Goal: Check status: Check status

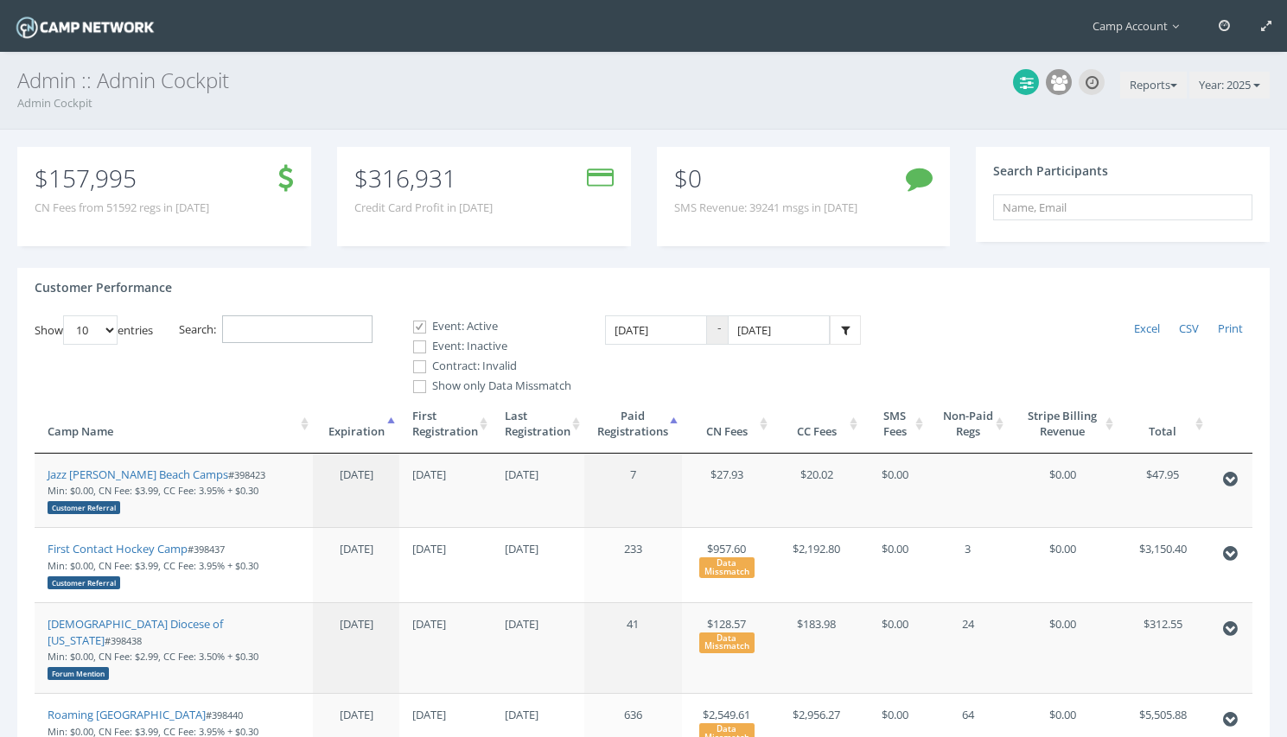
click at [316, 334] on input "Search:" at bounding box center [297, 329] width 150 height 29
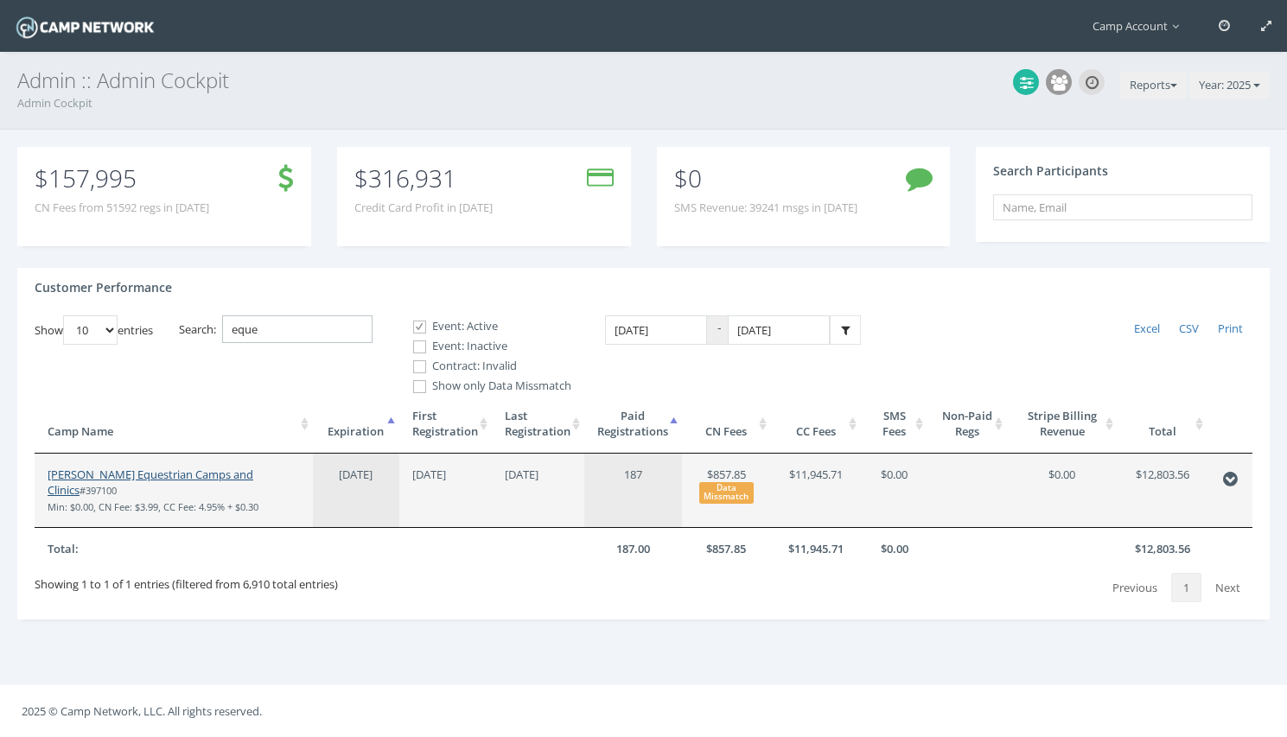
type input "eque"
click at [216, 476] on link "Jessica Braswell Equestrian Camps and Clinics" at bounding box center [151, 483] width 206 height 32
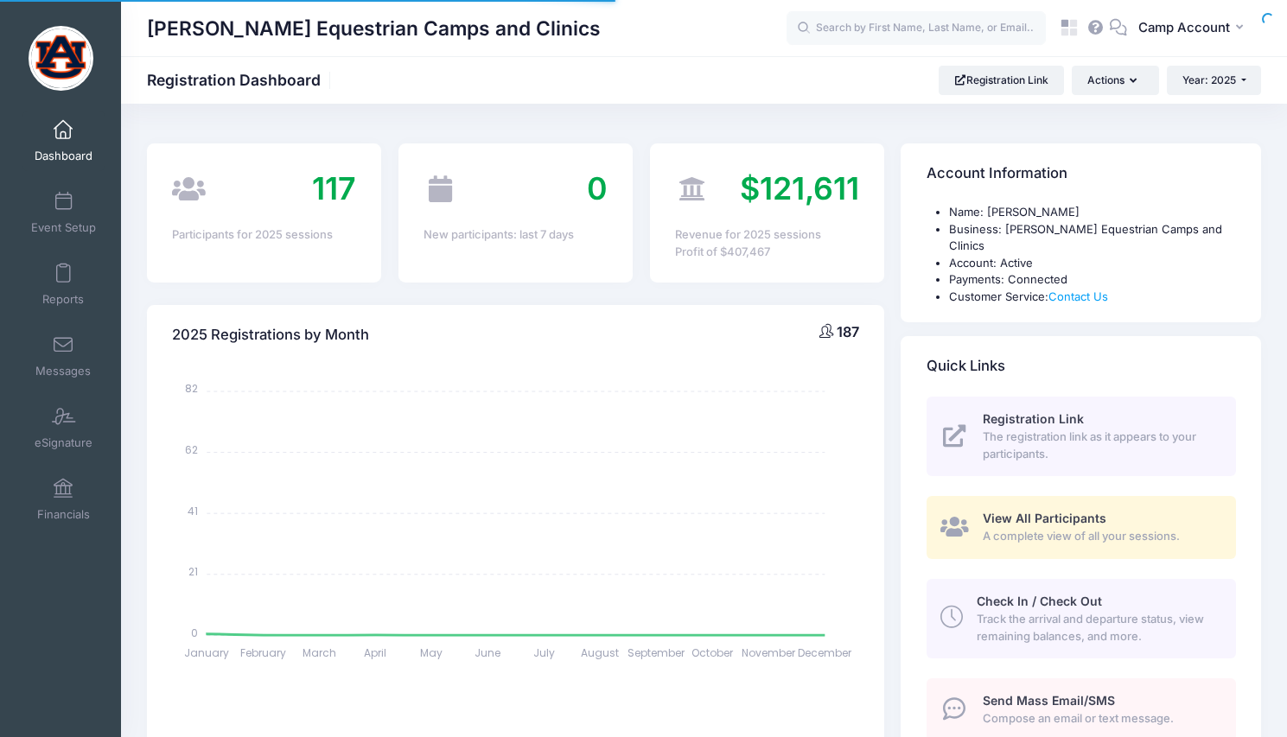
select select
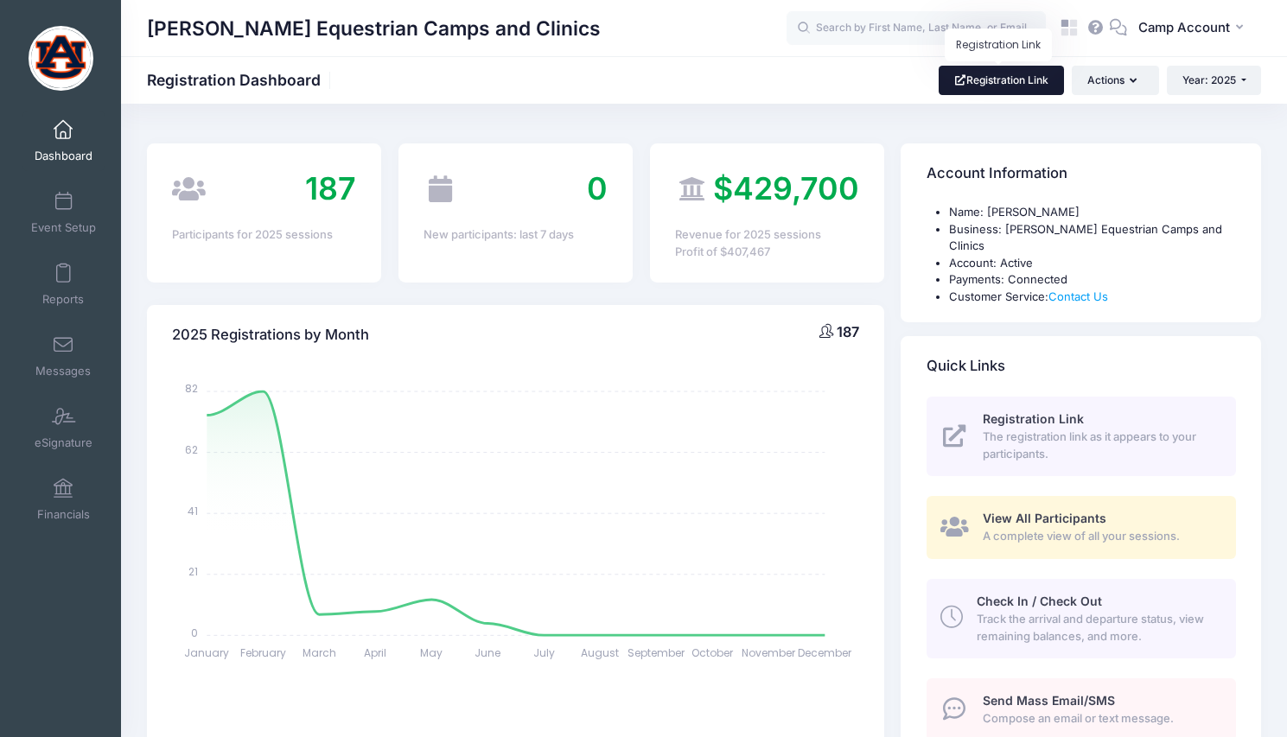
click at [1030, 79] on link "Registration Link" at bounding box center [1000, 80] width 125 height 29
click at [1076, 22] on icon at bounding box center [1074, 24] width 8 height 8
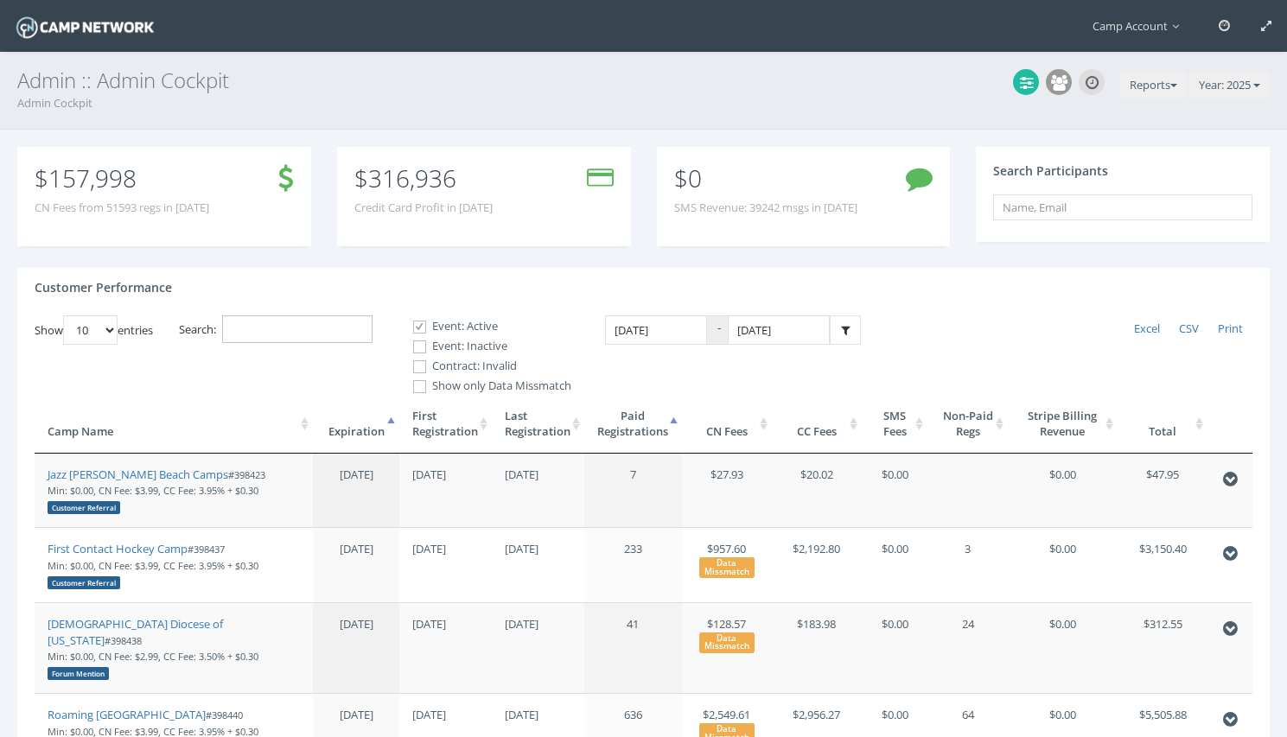
click at [290, 328] on input "Search:" at bounding box center [297, 329] width 150 height 29
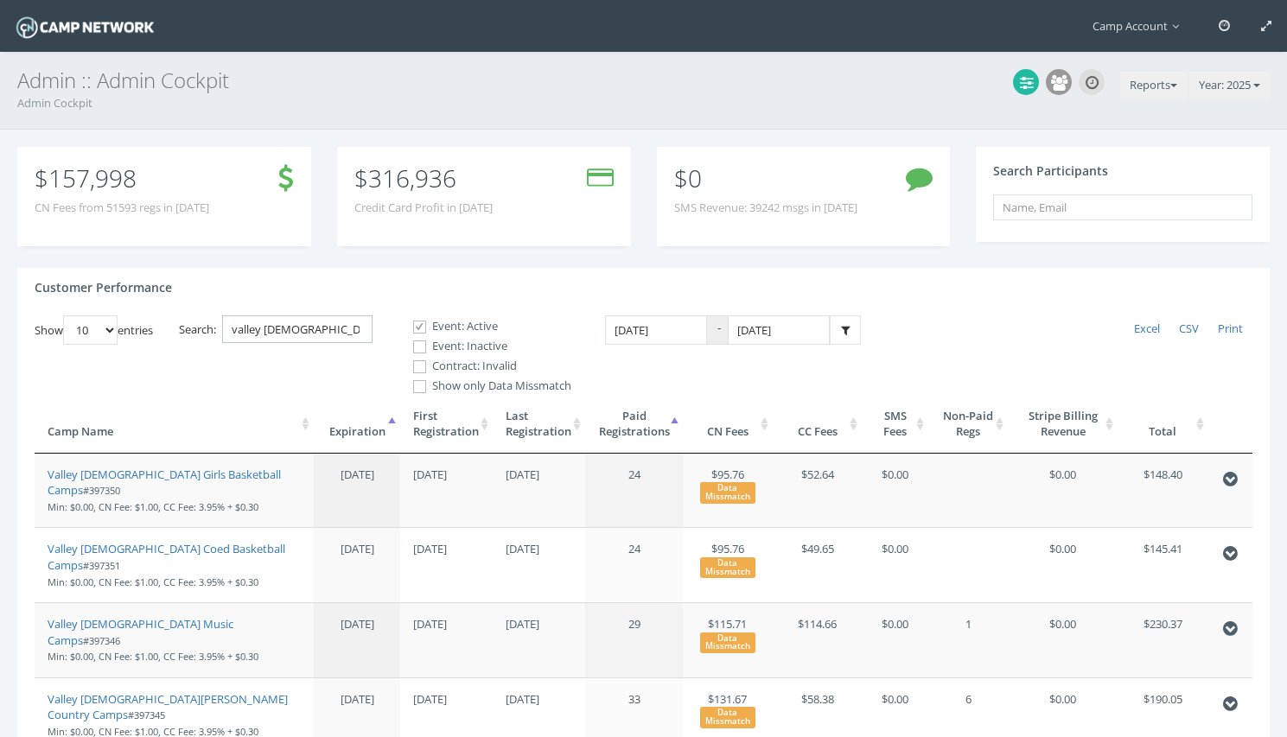
type input "valley [DEMOGRAPHIC_DATA]"
click at [557, 425] on th "Last Registration" at bounding box center [539, 424] width 92 height 59
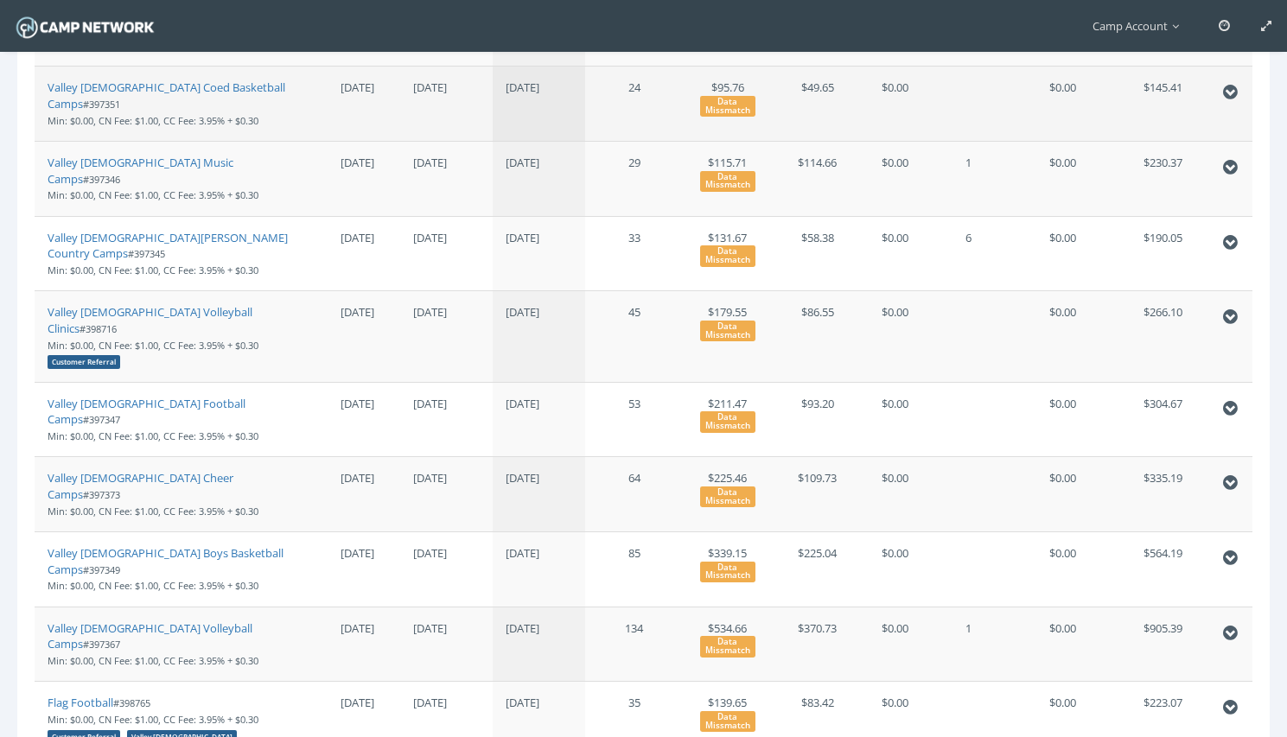
scroll to position [467, 0]
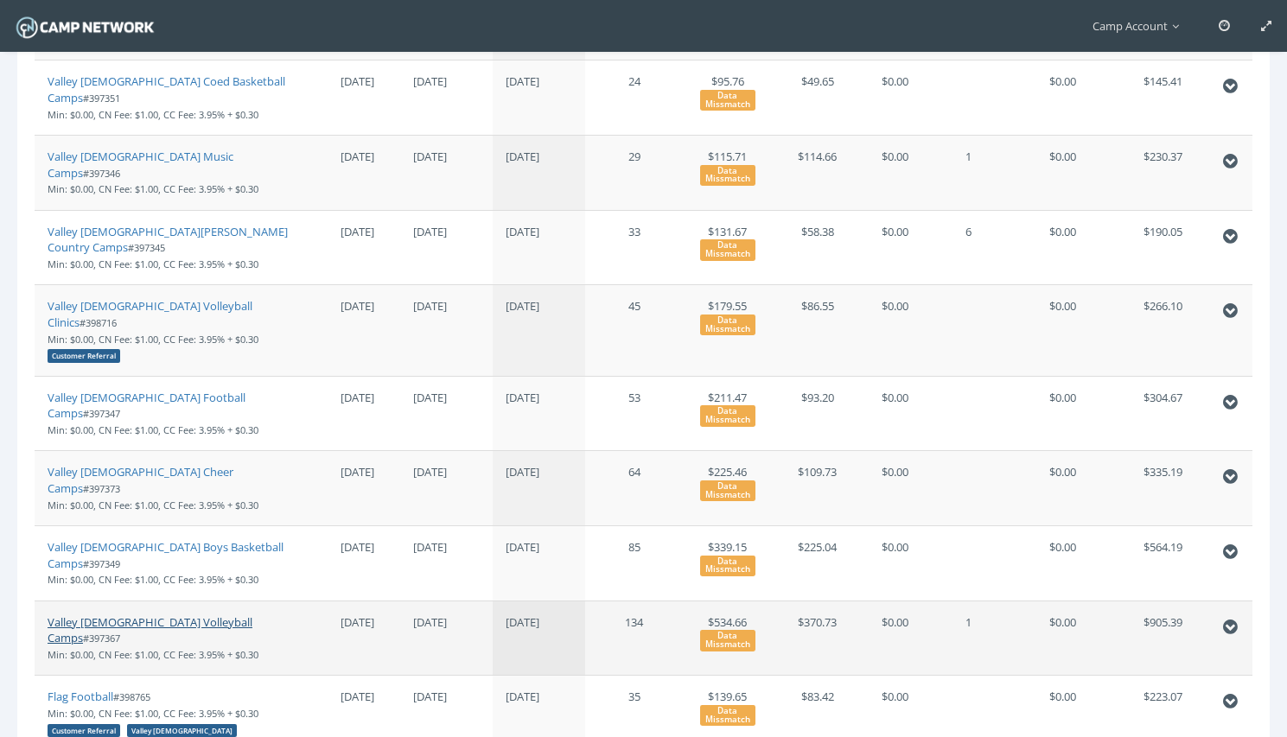
click at [197, 614] on link "Valley Christian Volleyball Camps" at bounding box center [150, 630] width 205 height 32
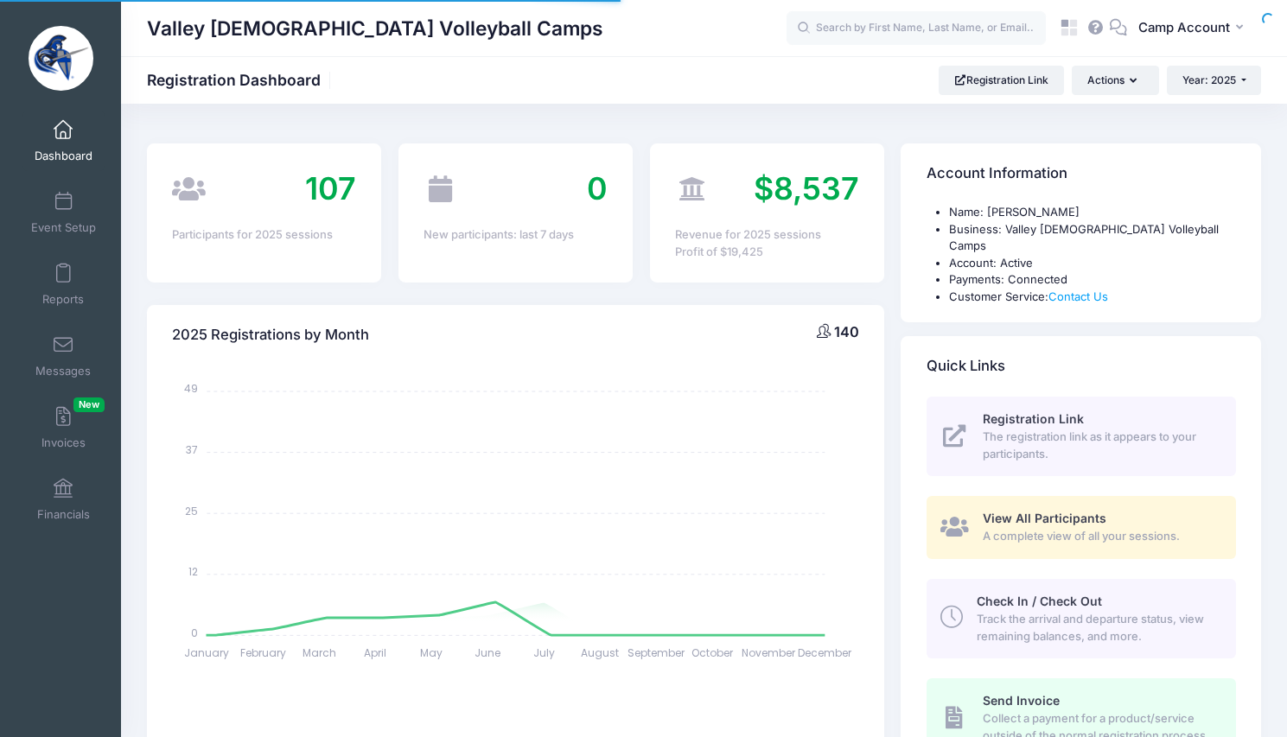
select select
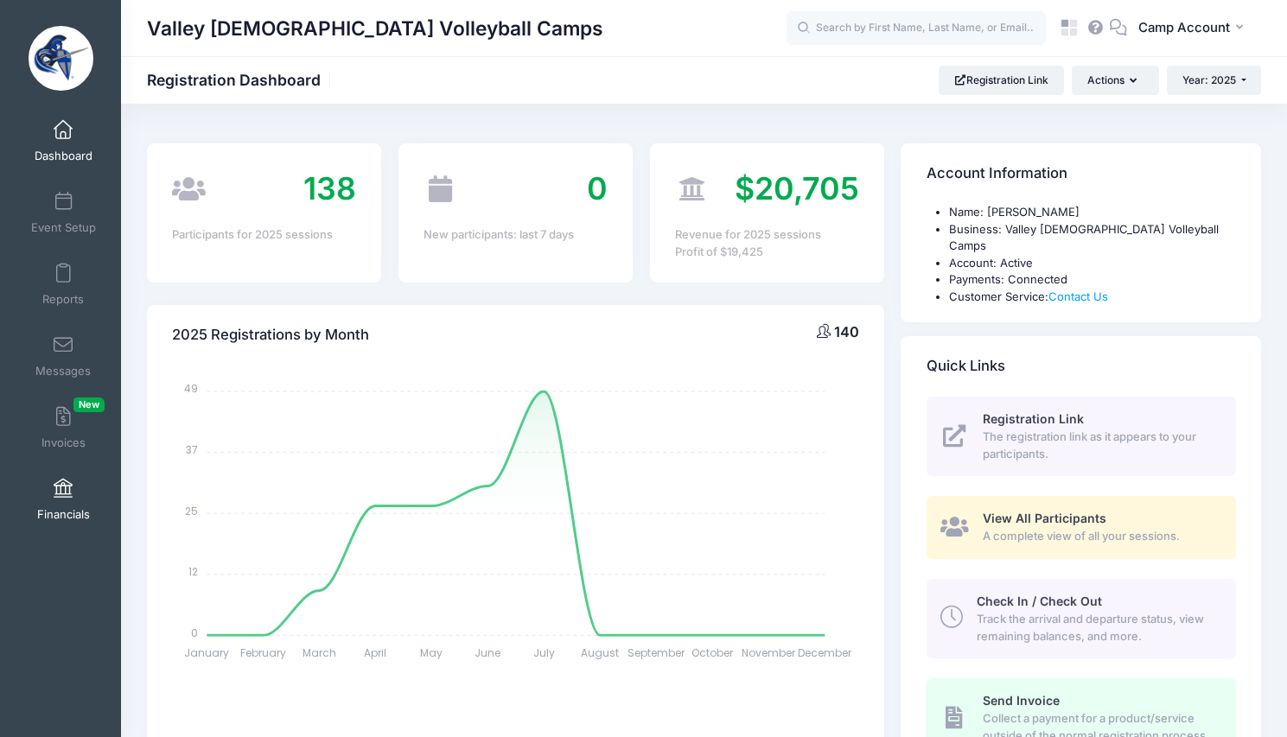
click at [71, 505] on link "Financials" at bounding box center [63, 499] width 82 height 60
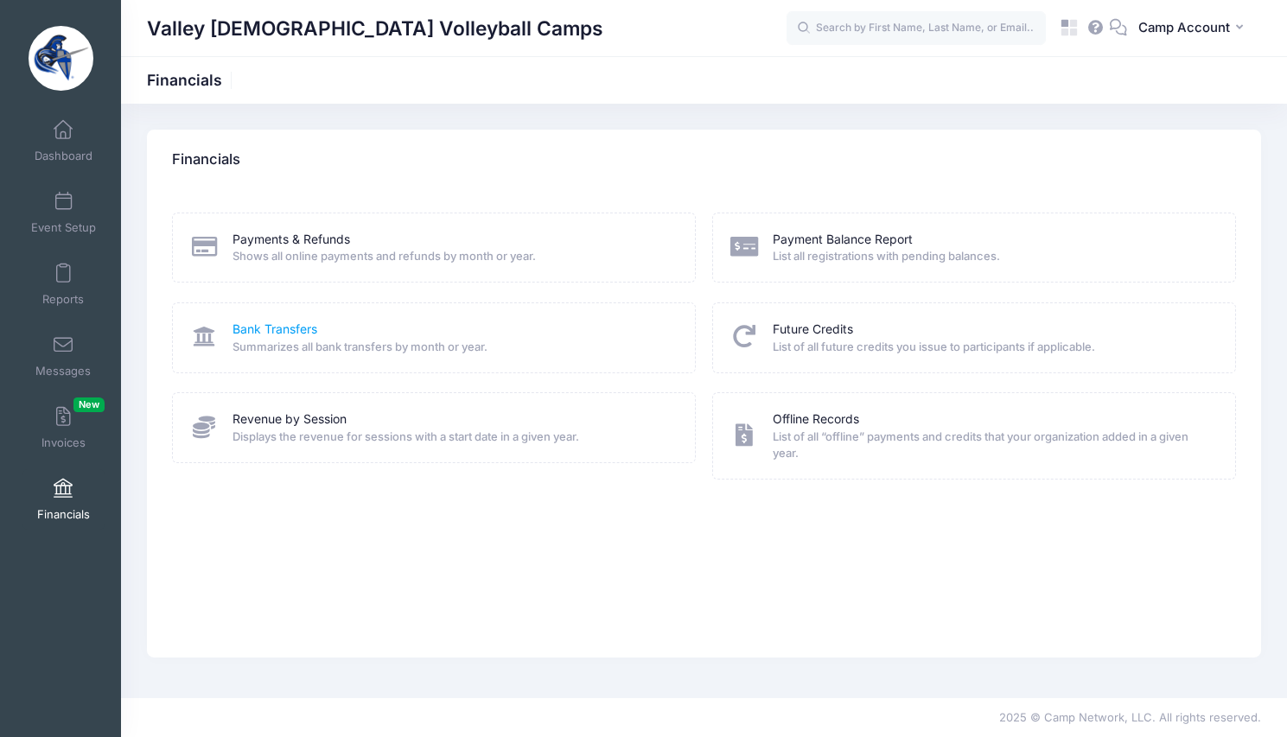
click at [277, 327] on link "Bank Transfers" at bounding box center [274, 330] width 85 height 18
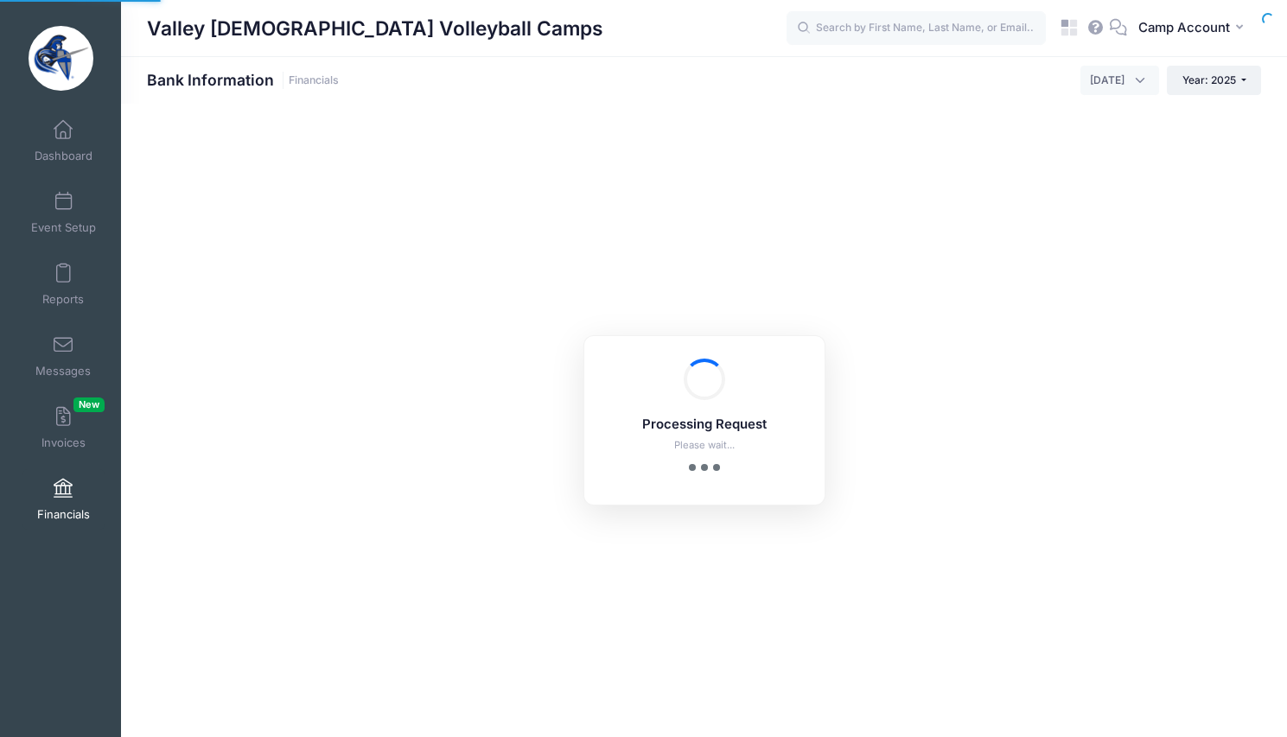
select select "10"
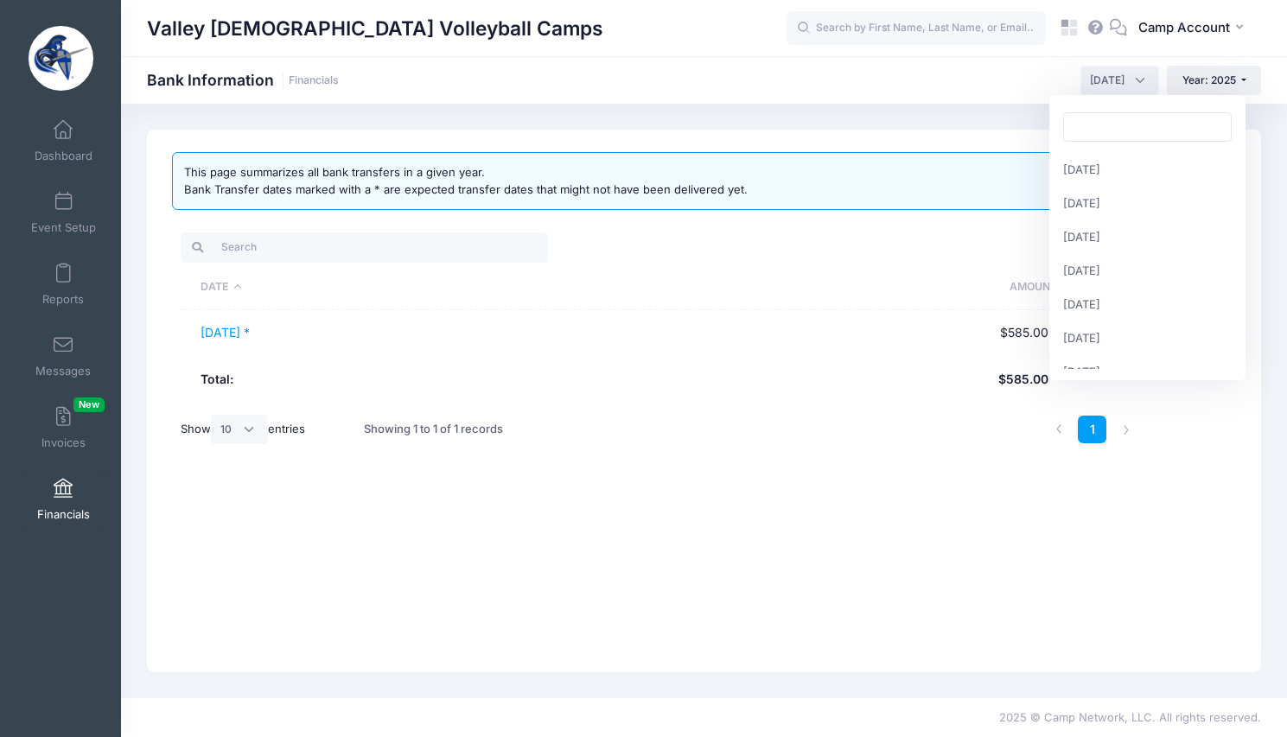
click at [1090, 82] on span "August 2025" at bounding box center [1107, 81] width 35 height 16
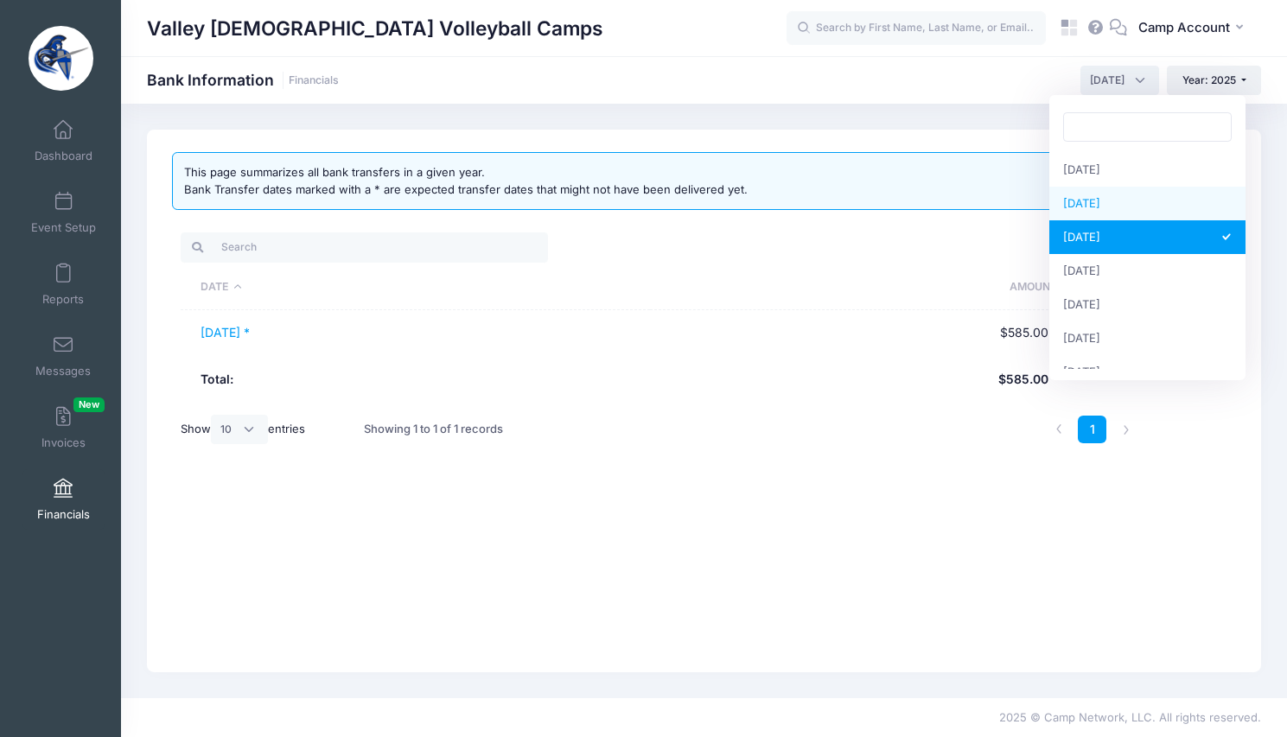
select select "7"
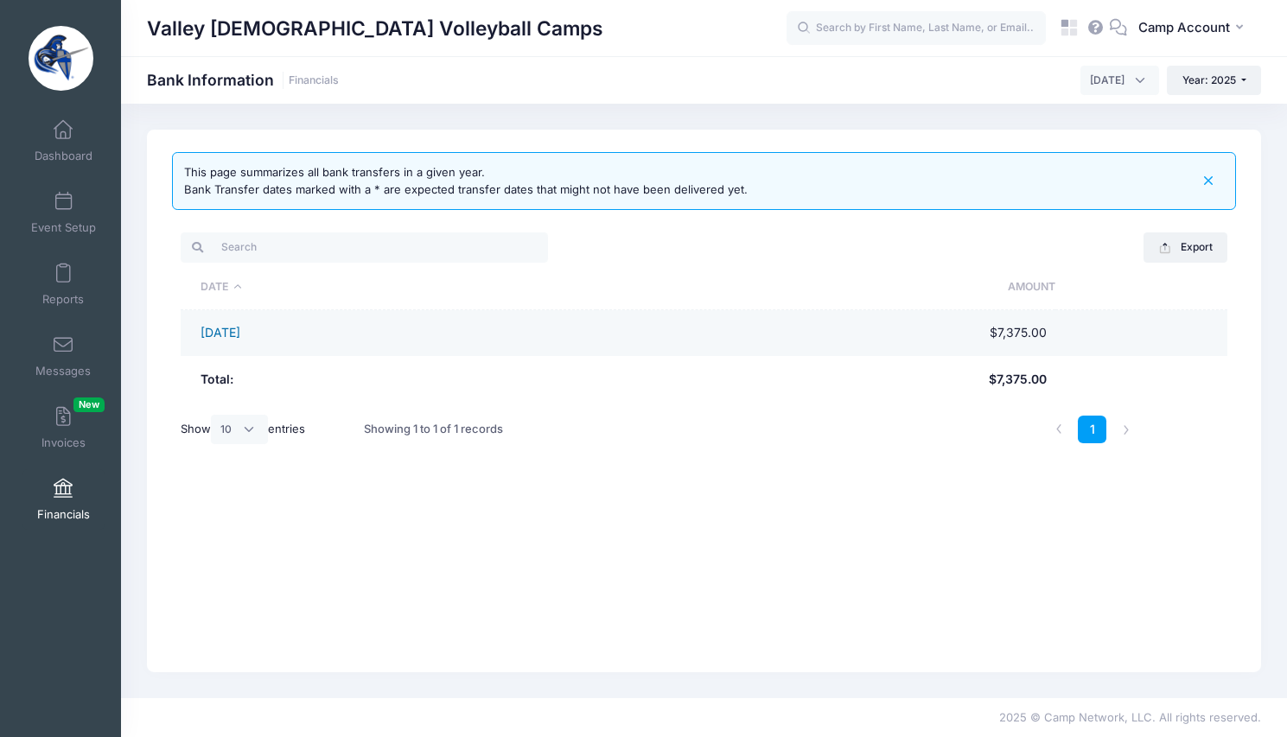
click at [226, 333] on link "[DATE]" at bounding box center [220, 332] width 40 height 15
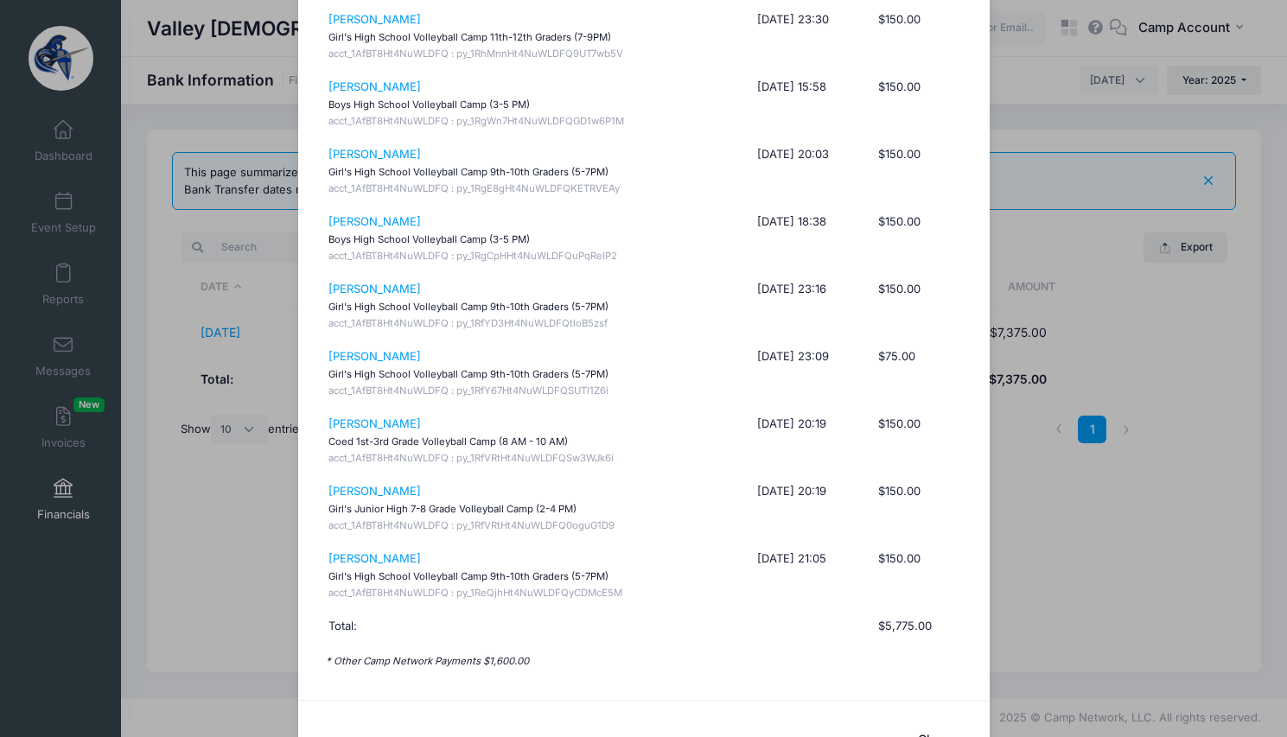
scroll to position [2401, 0]
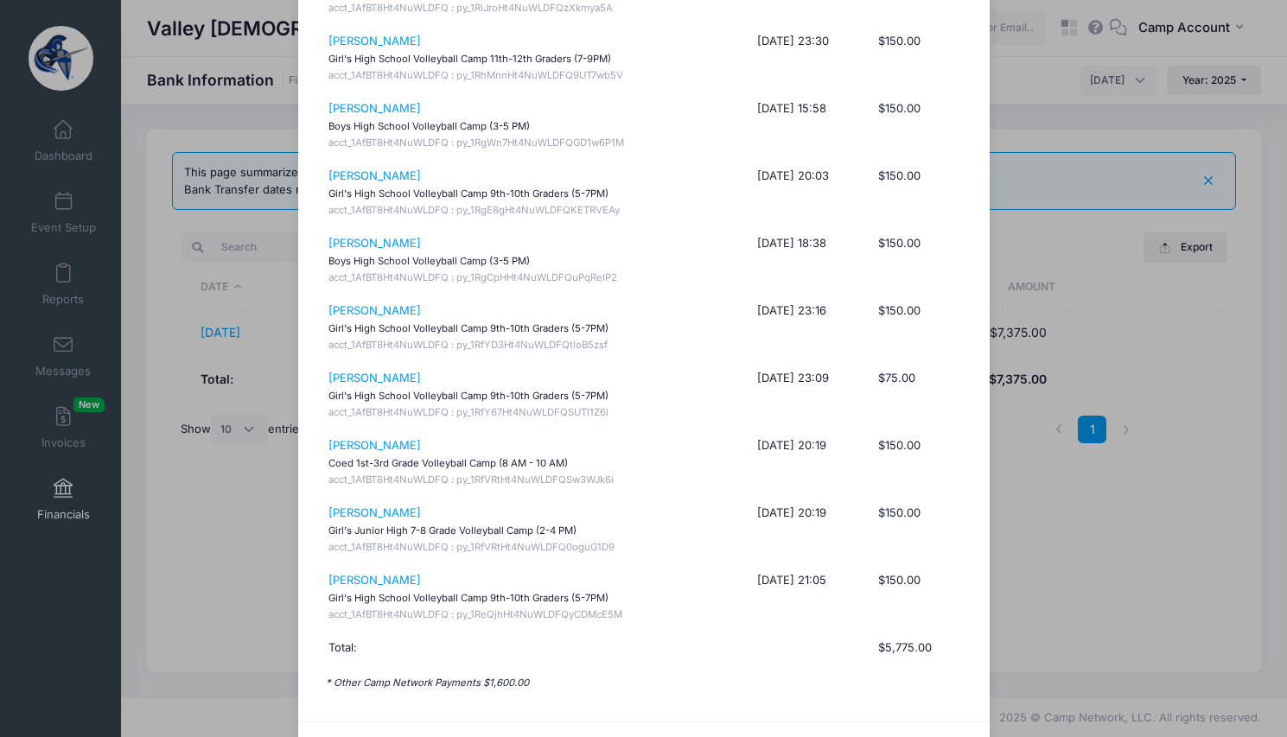
click at [219, 204] on div "payments transfered on 07/28/2025 Description Date Amount Maddie Calabrese Girl…" at bounding box center [643, 368] width 1287 height 737
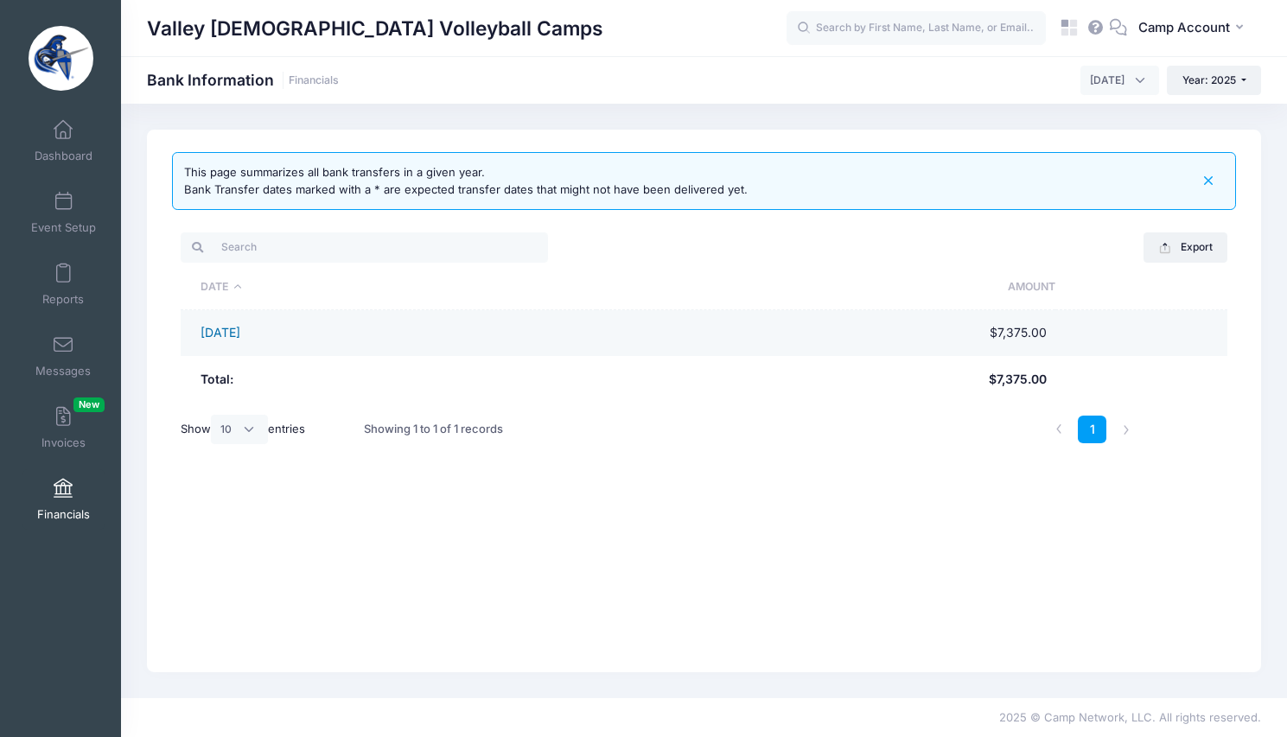
click at [240, 327] on link "[DATE]" at bounding box center [220, 332] width 40 height 15
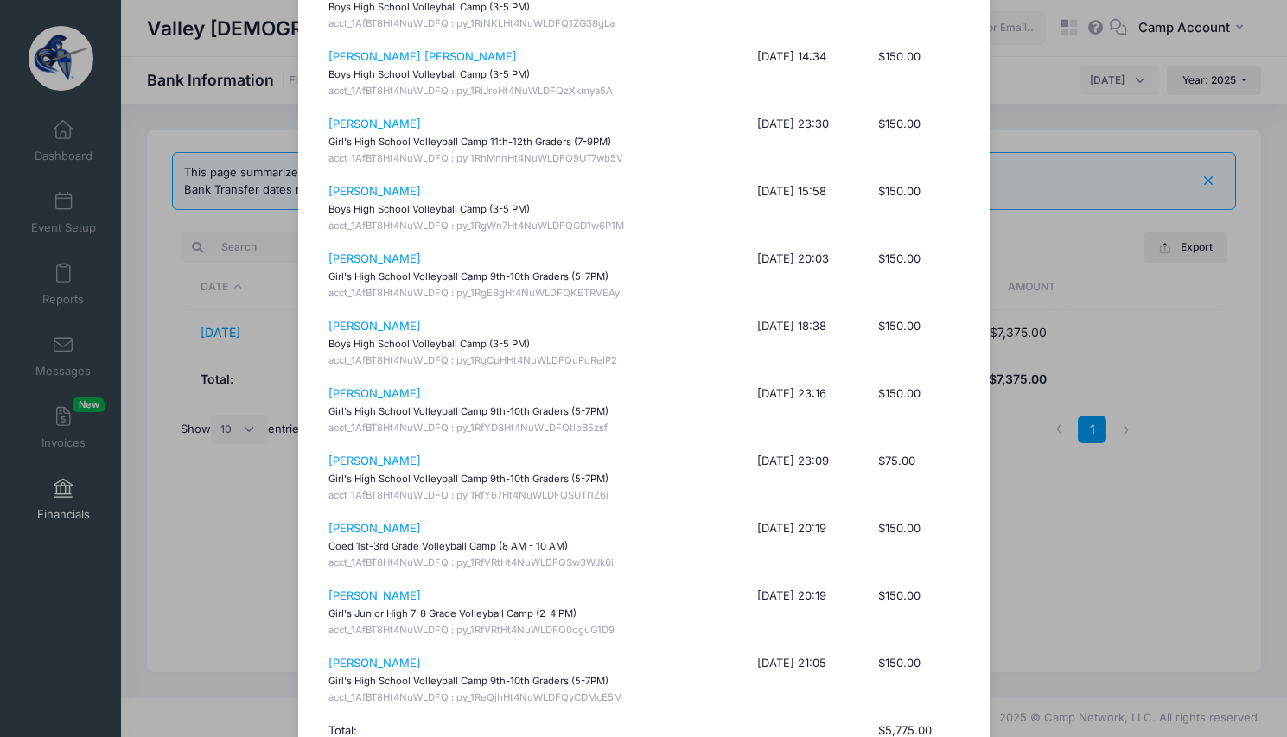
scroll to position [2483, 0]
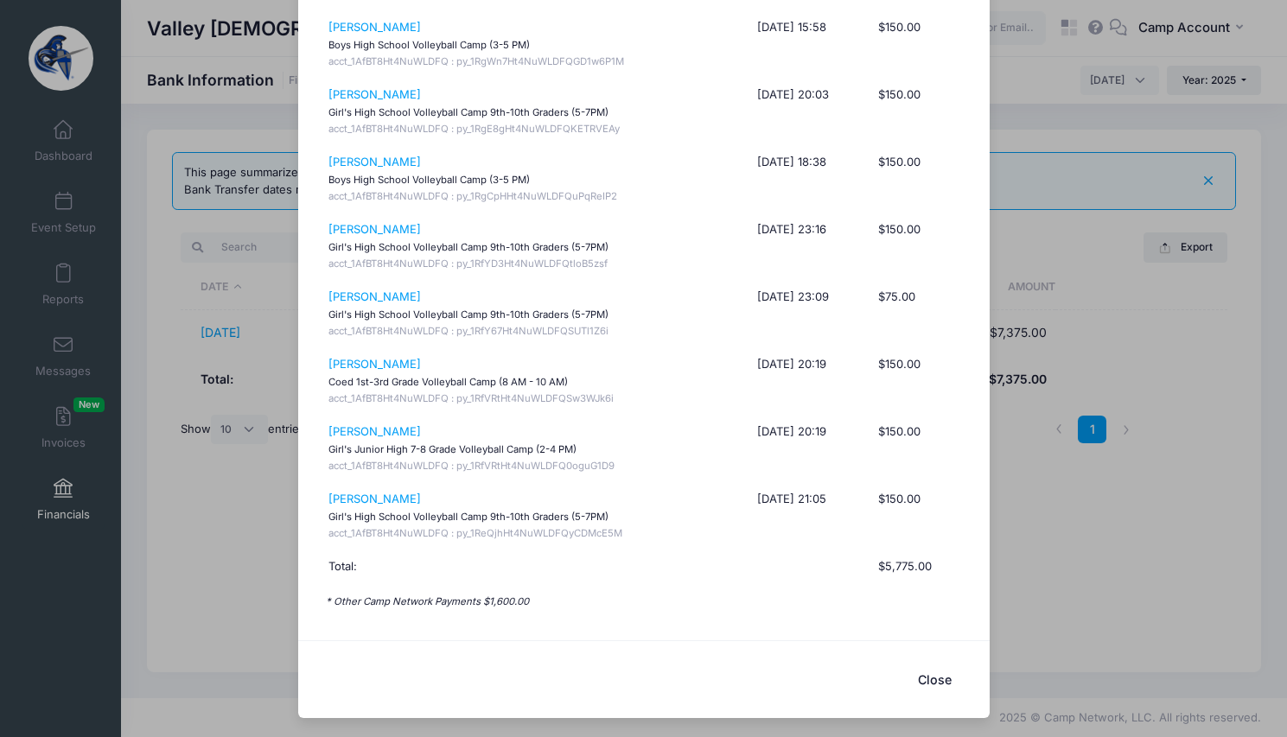
click at [1087, 332] on div "payments transfered on 07/28/2025 Description Date Amount Maddie Calabrese Girl…" at bounding box center [643, 368] width 1287 height 737
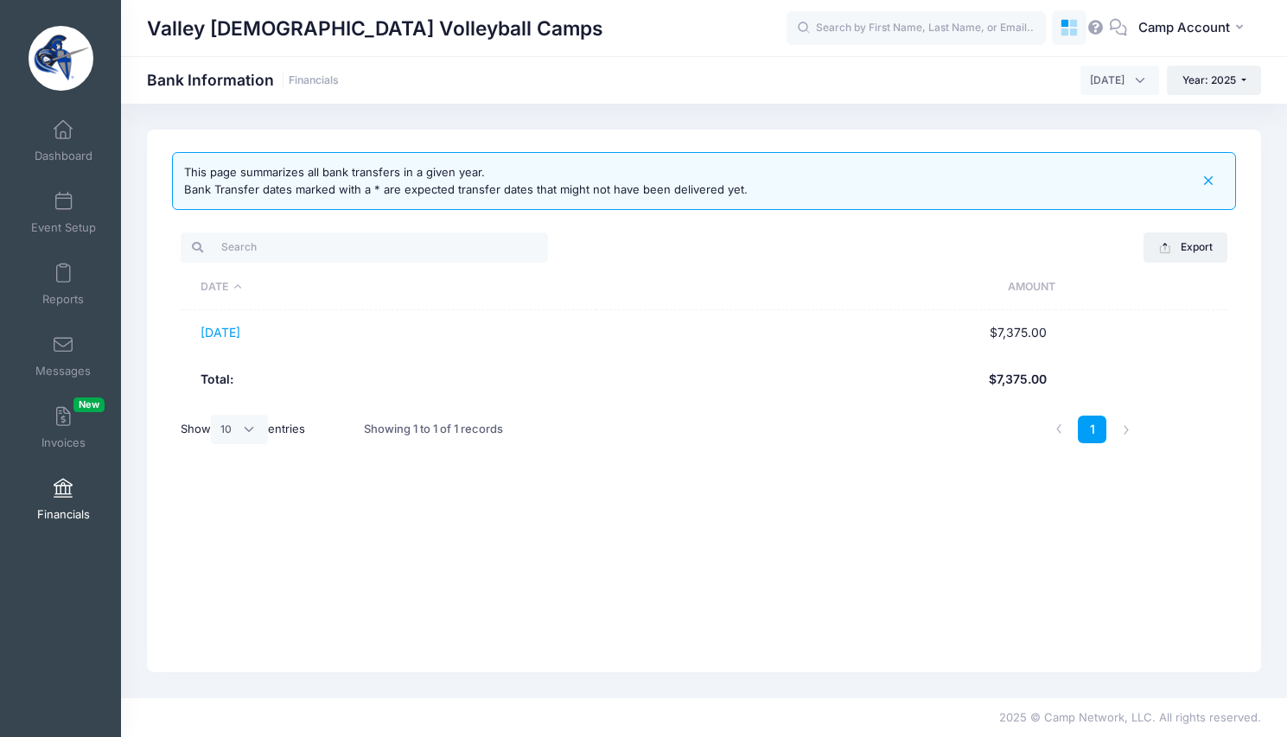
click at [1067, 30] on icon at bounding box center [1064, 33] width 8 height 8
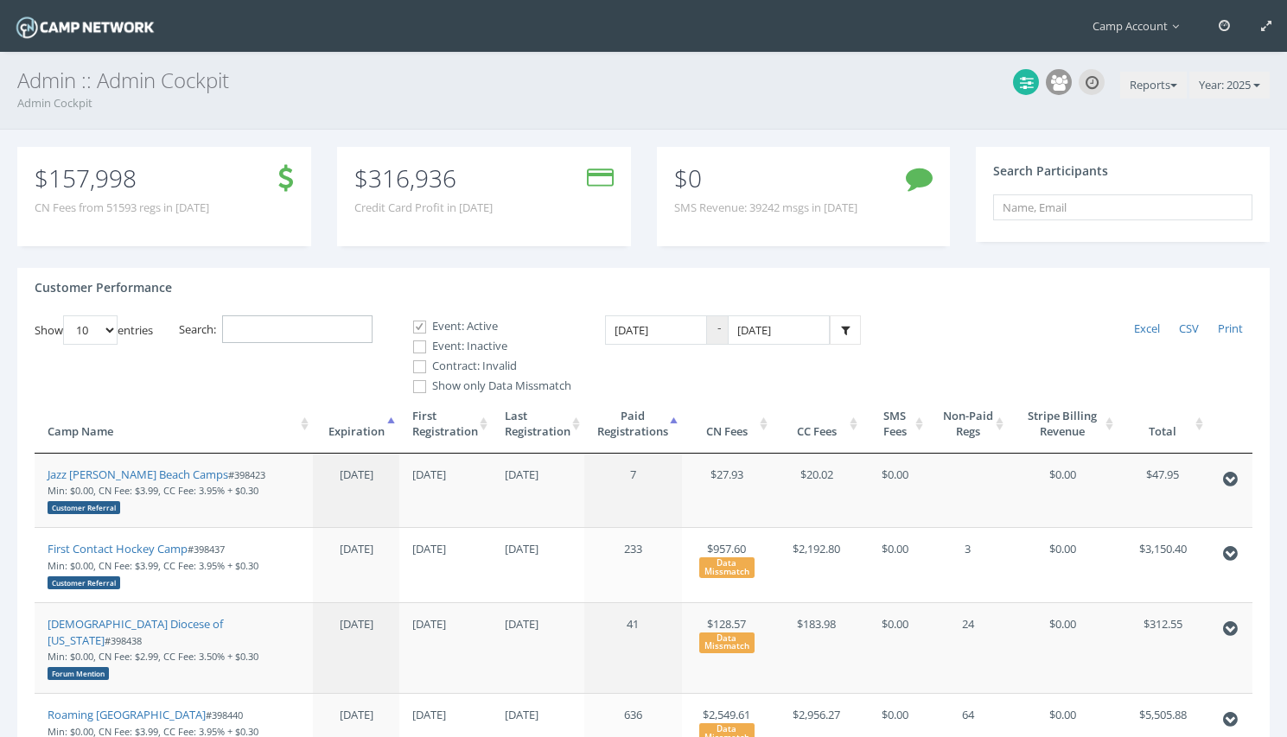
click at [262, 326] on input "Search:" at bounding box center [297, 329] width 150 height 29
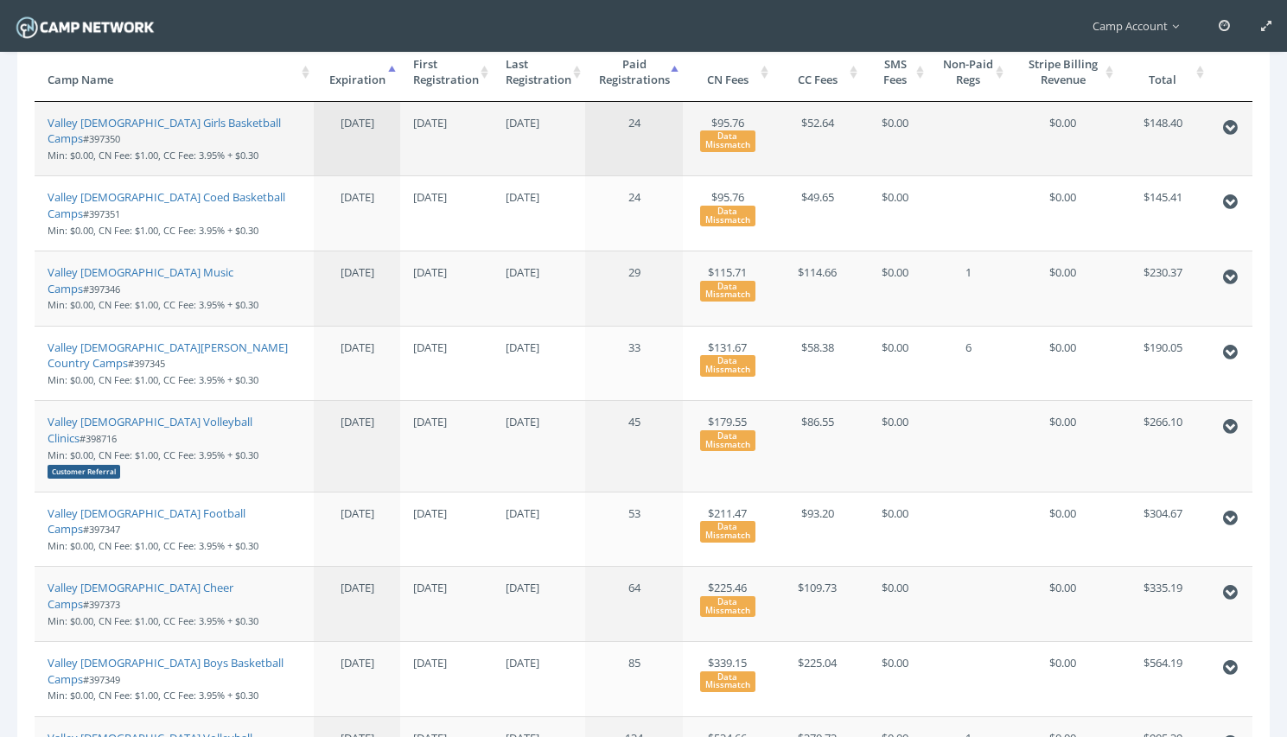
scroll to position [380, 0]
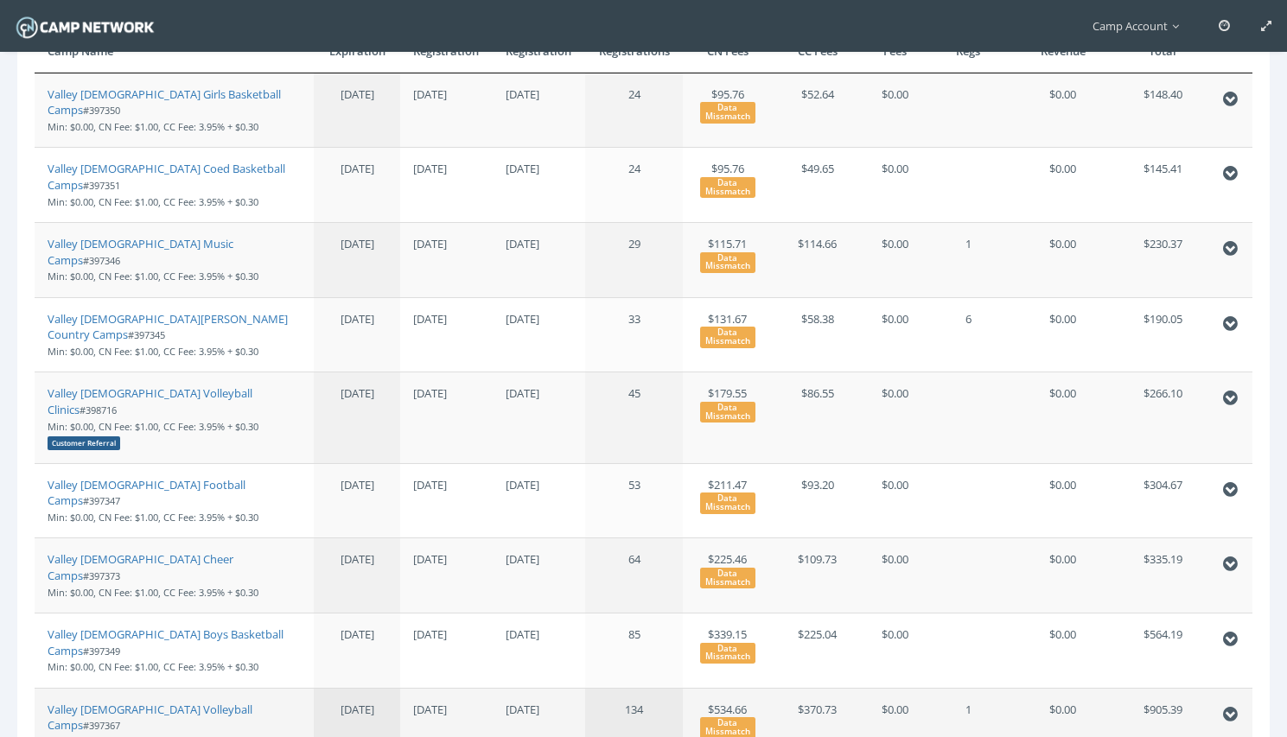
type input "valley chris"
drag, startPoint x: 41, startPoint y: 618, endPoint x: 219, endPoint y: 620, distance: 177.2
click at [219, 688] on td "Valley Christian Volleyball Camps #397367 Min: $0.00, CN Fee: $1.00, CC Fee: 3.…" at bounding box center [174, 725] width 279 height 75
copy link "Valley Christian Volleyball Camps"
drag, startPoint x: 193, startPoint y: 354, endPoint x: 222, endPoint y: 0, distance: 355.5
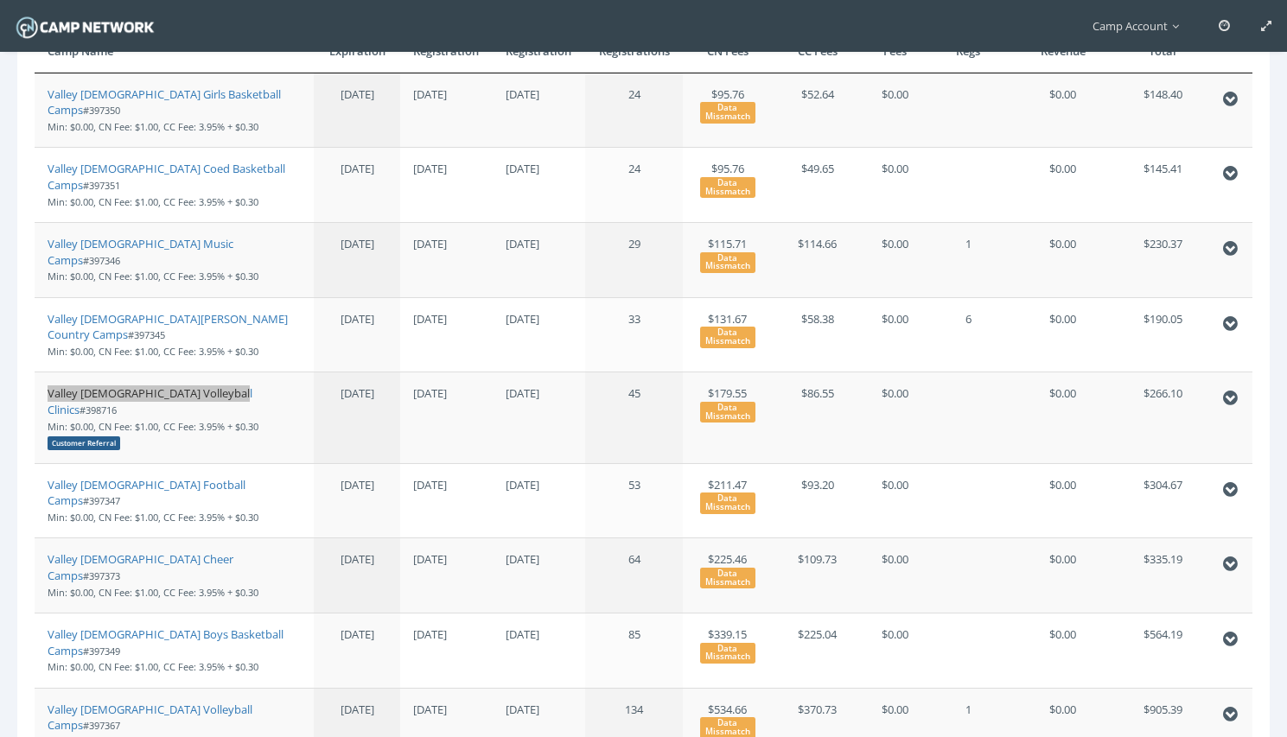
click at [0, 0] on main "Camp Account My Profile My Events My Team" at bounding box center [643, 316] width 1287 height 1392
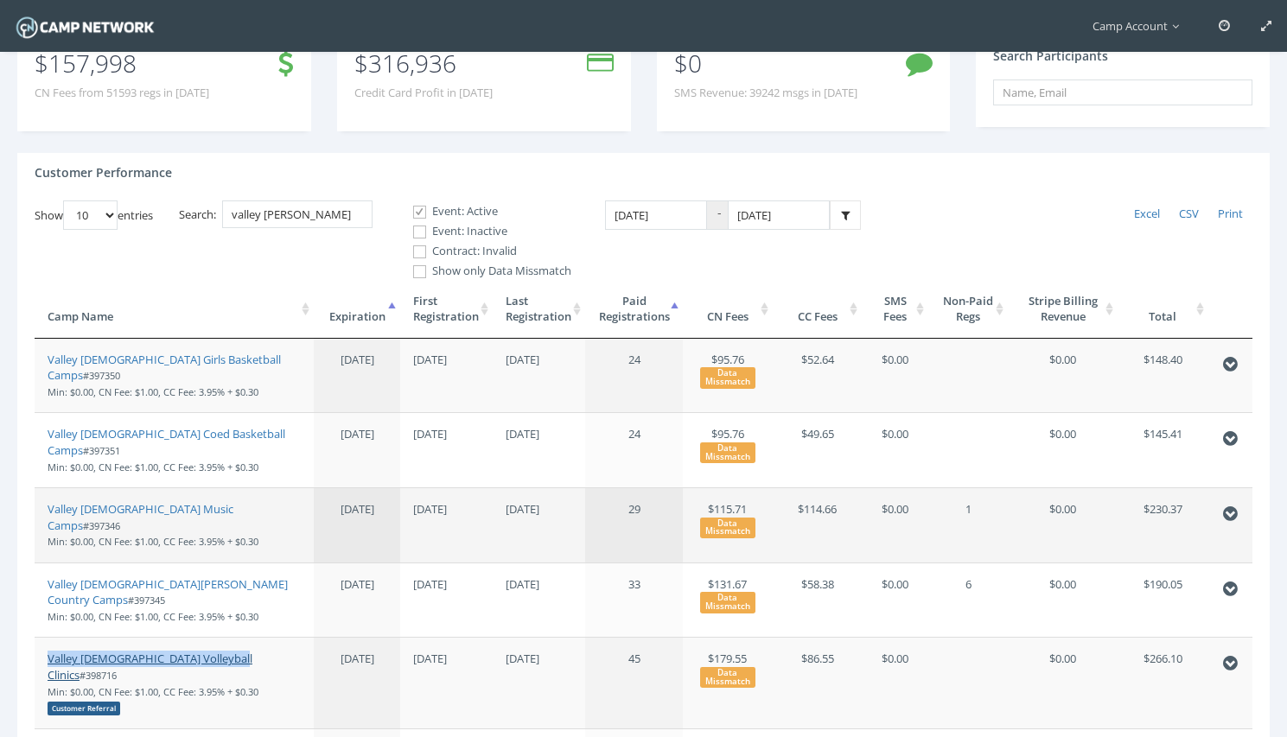
scroll to position [0, 0]
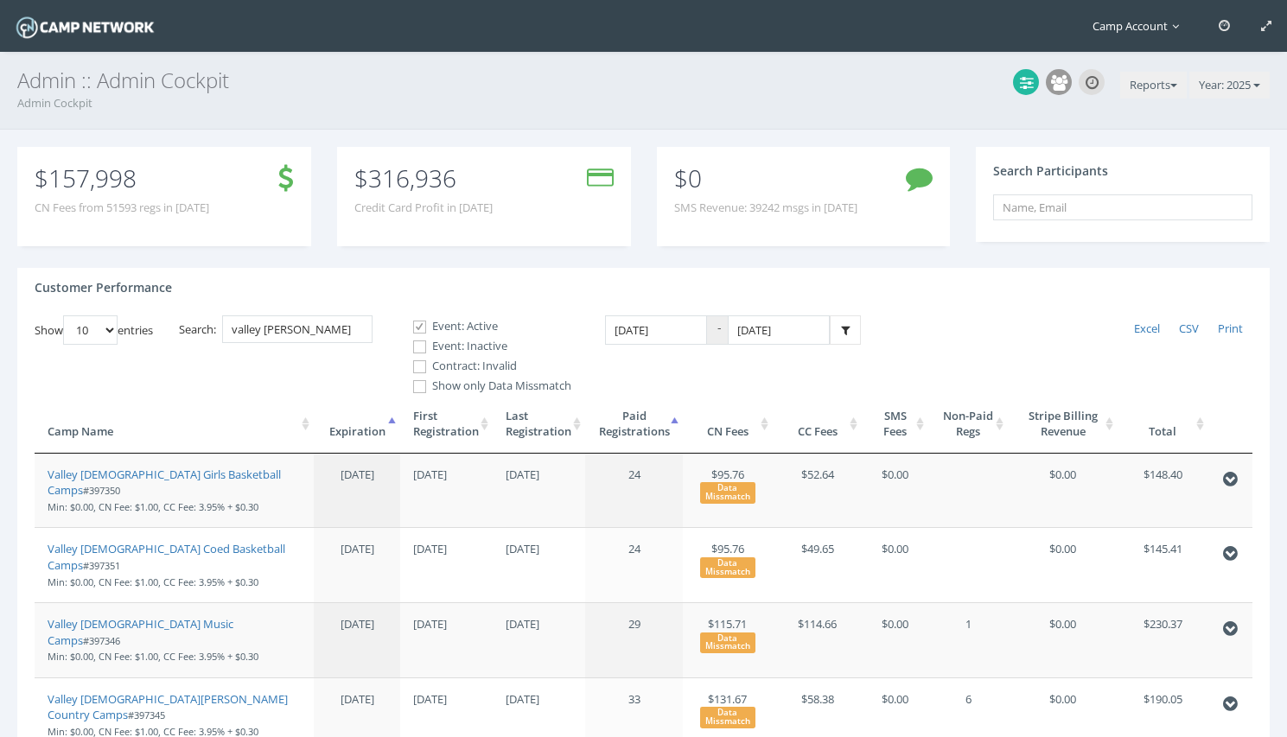
click at [1119, 33] on span "Camp Account" at bounding box center [1139, 26] width 95 height 16
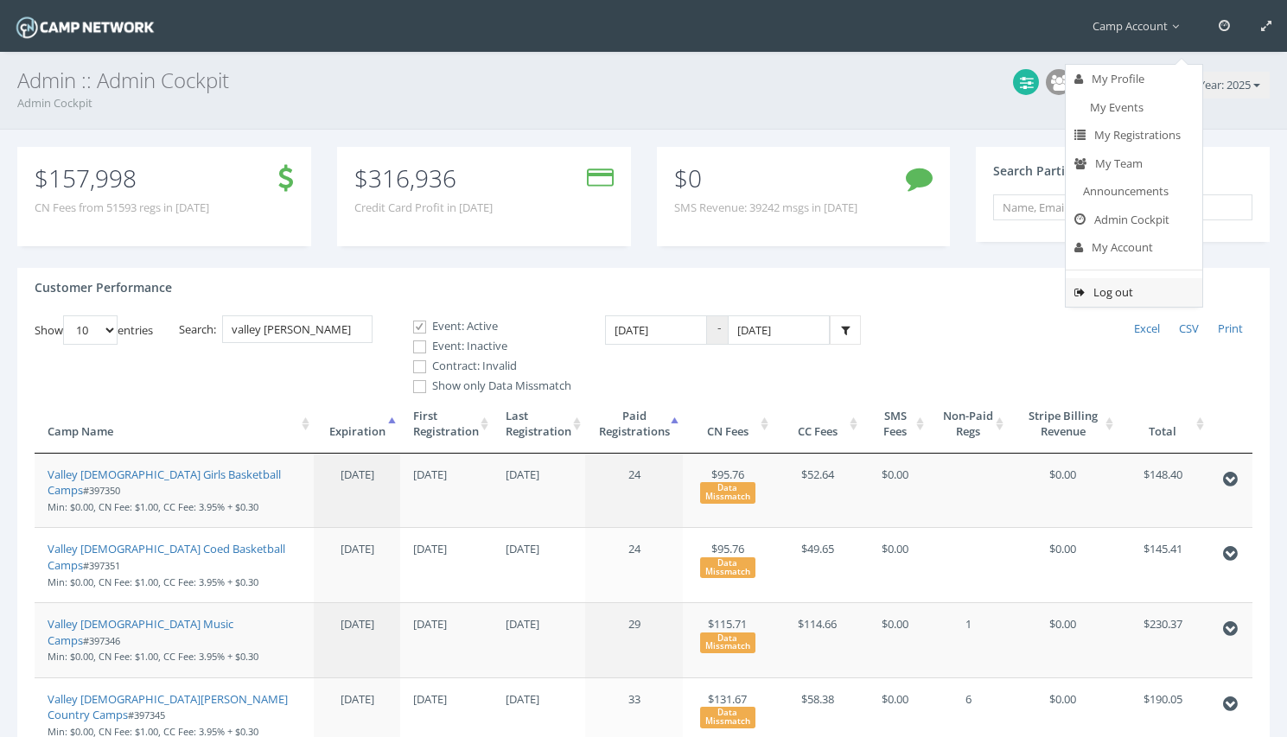
click at [1105, 285] on link "Log out" at bounding box center [1133, 292] width 137 height 29
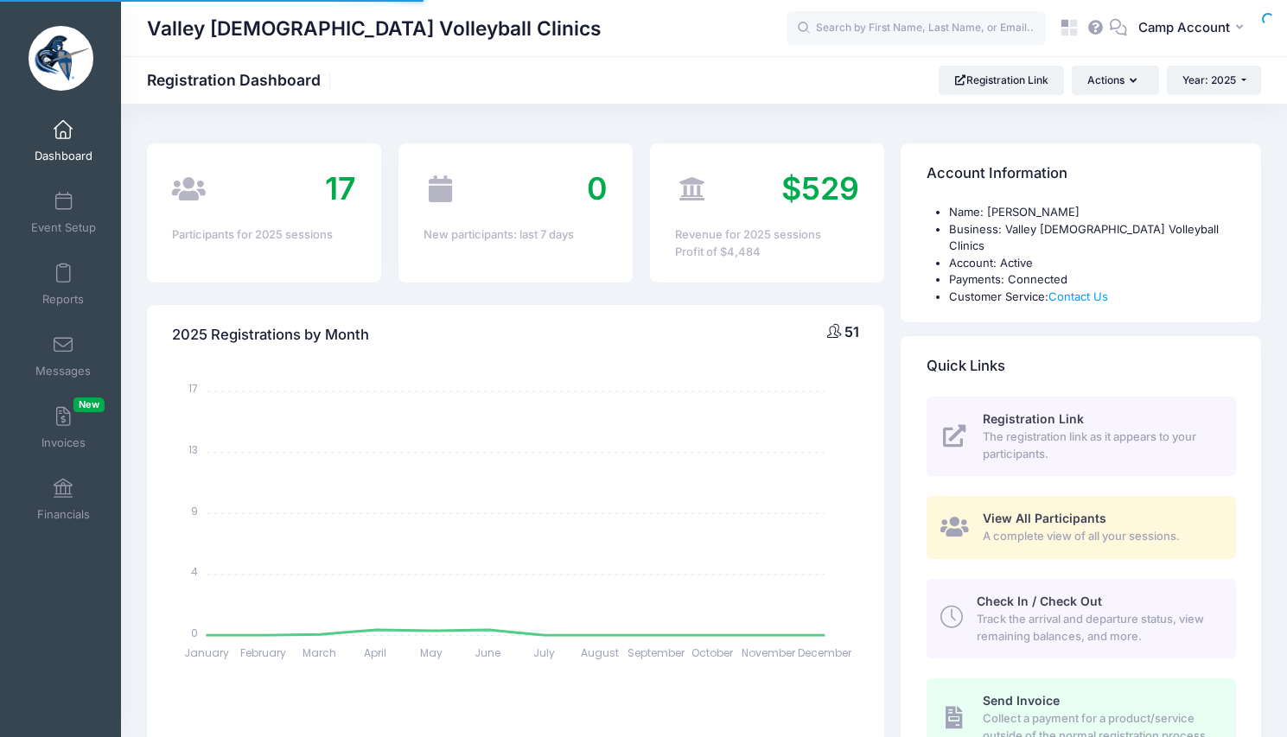
select select
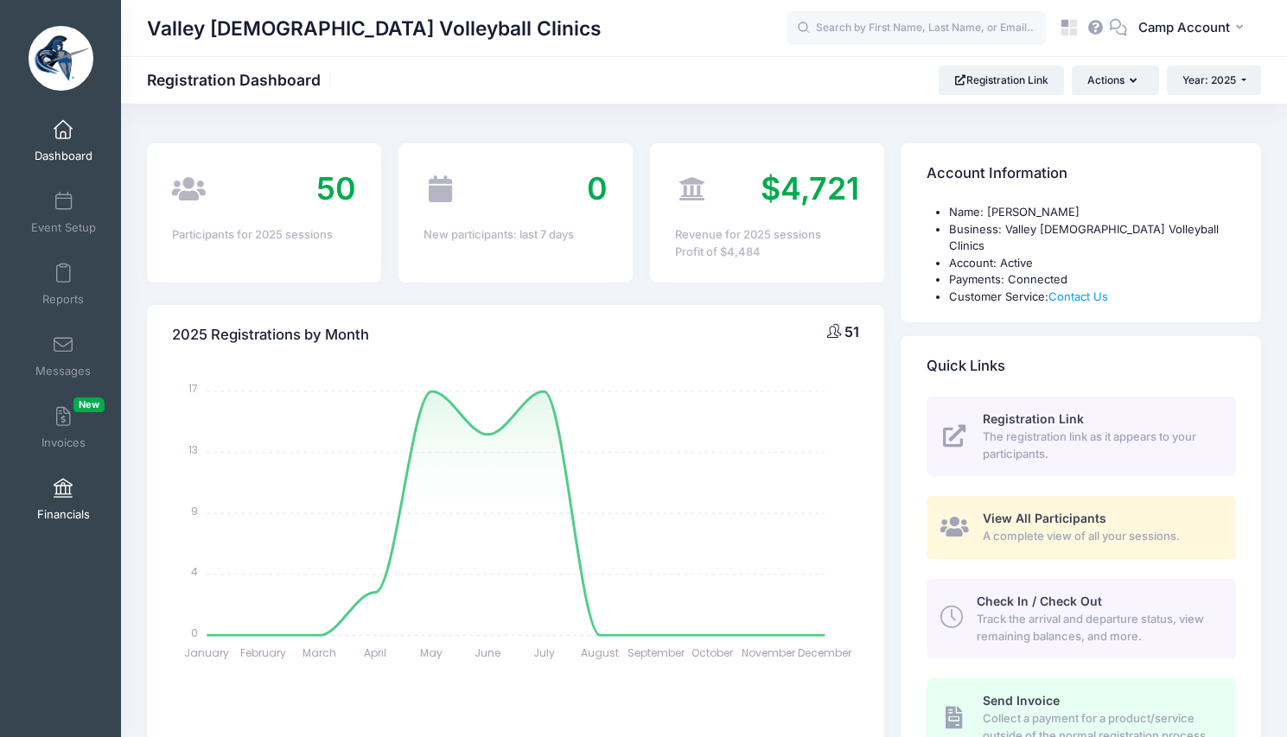
click at [65, 523] on link "Financials" at bounding box center [63, 499] width 82 height 60
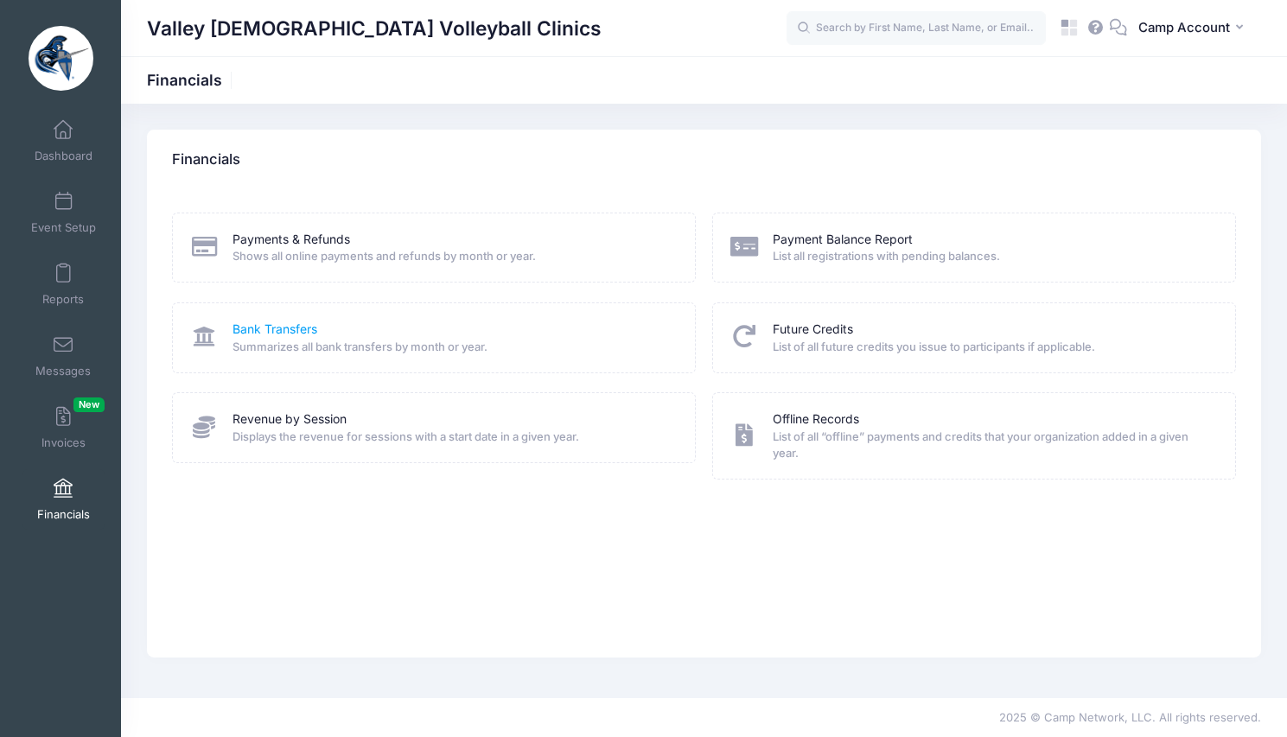
click at [274, 330] on link "Bank Transfers" at bounding box center [274, 330] width 85 height 18
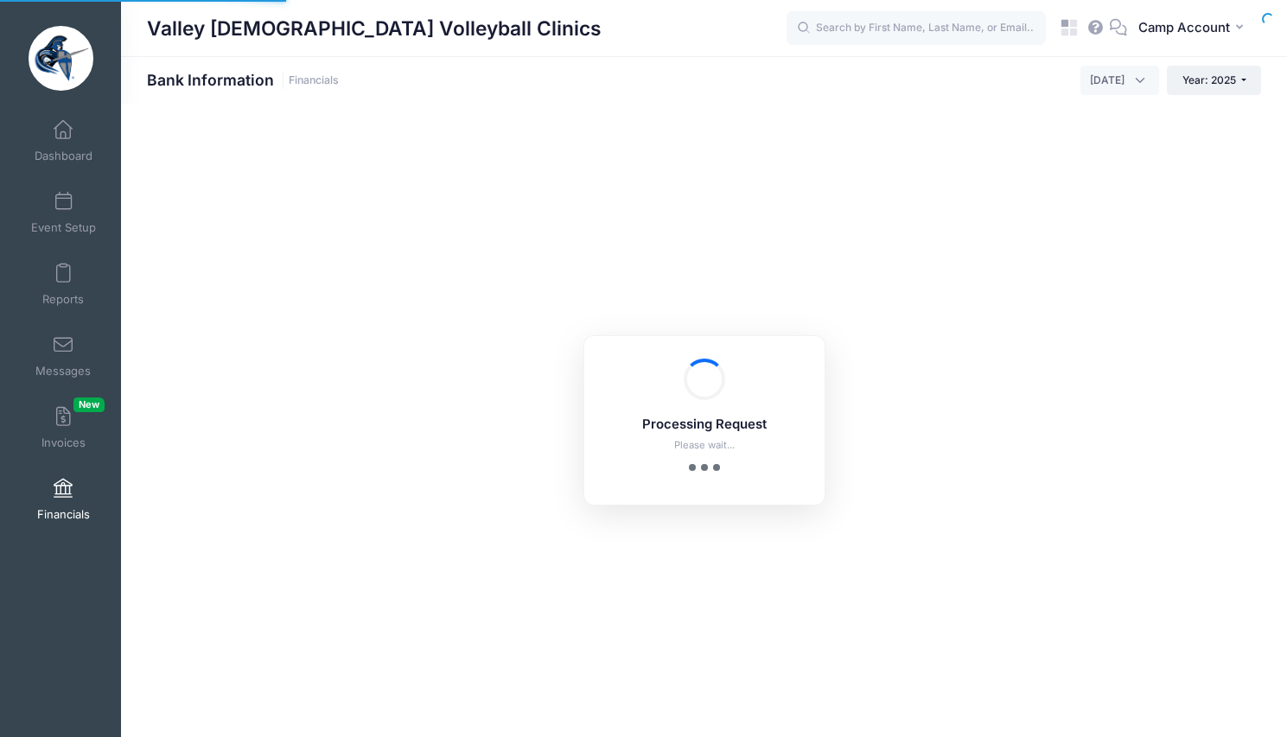
select select "10"
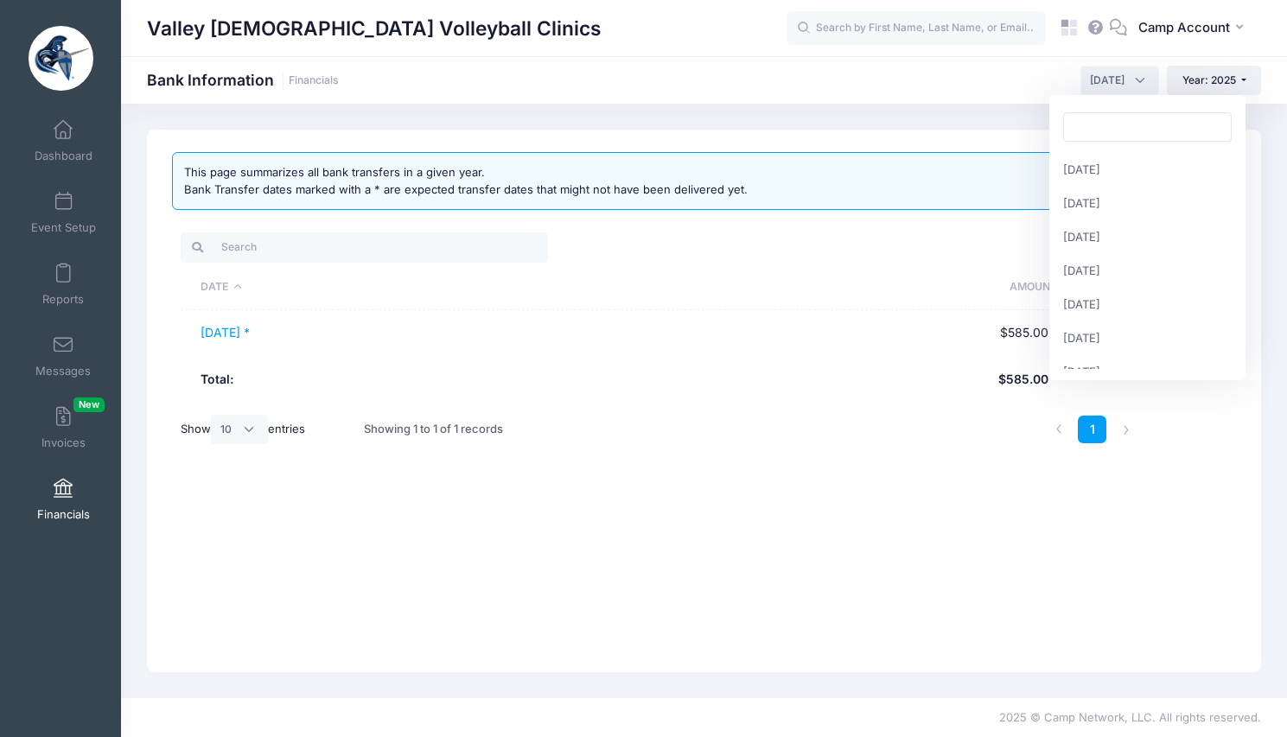
click at [1110, 86] on span "[DATE]" at bounding box center [1107, 81] width 35 height 16
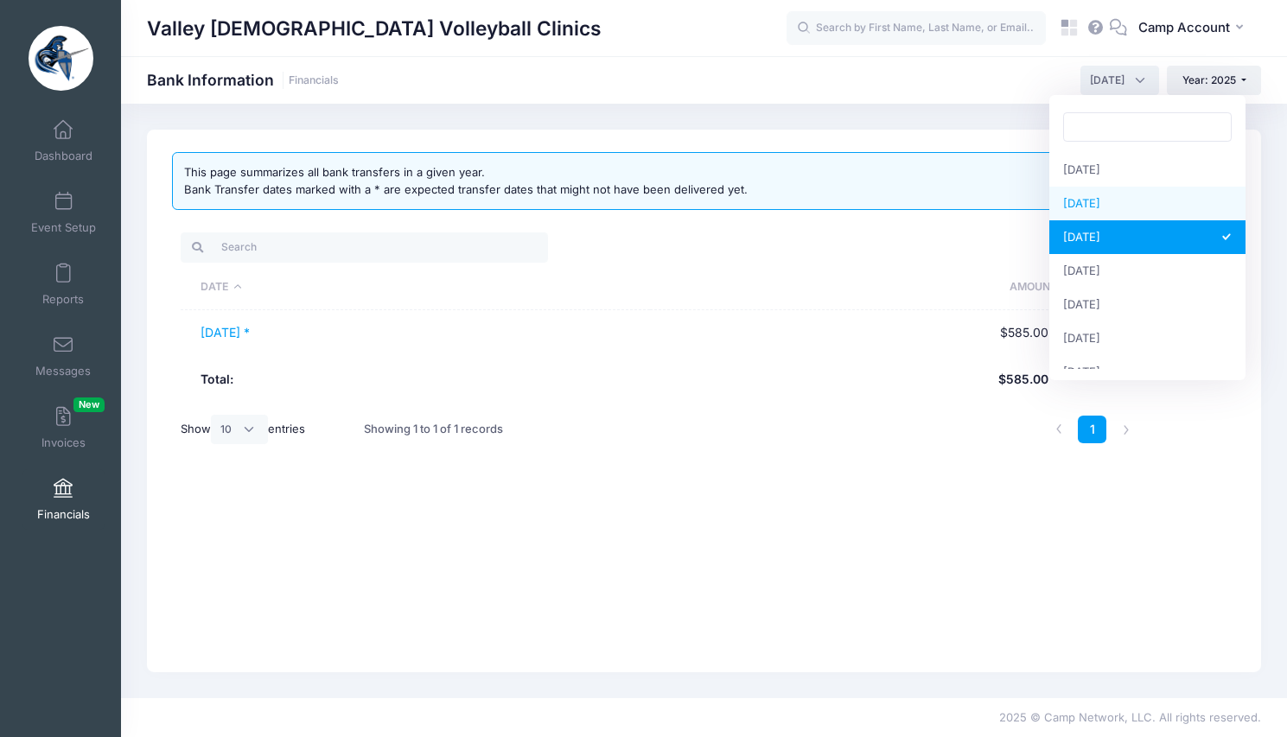
select select "7"
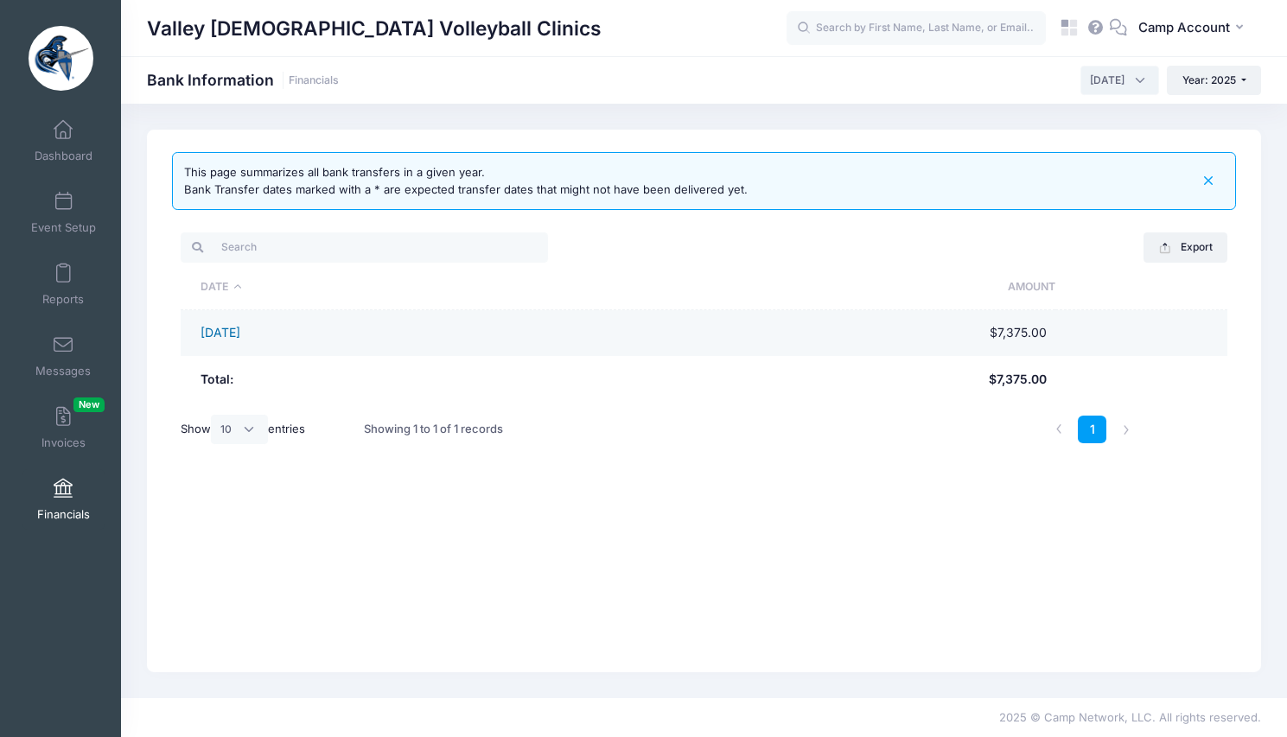
click at [240, 334] on link "[DATE]" at bounding box center [220, 332] width 40 height 15
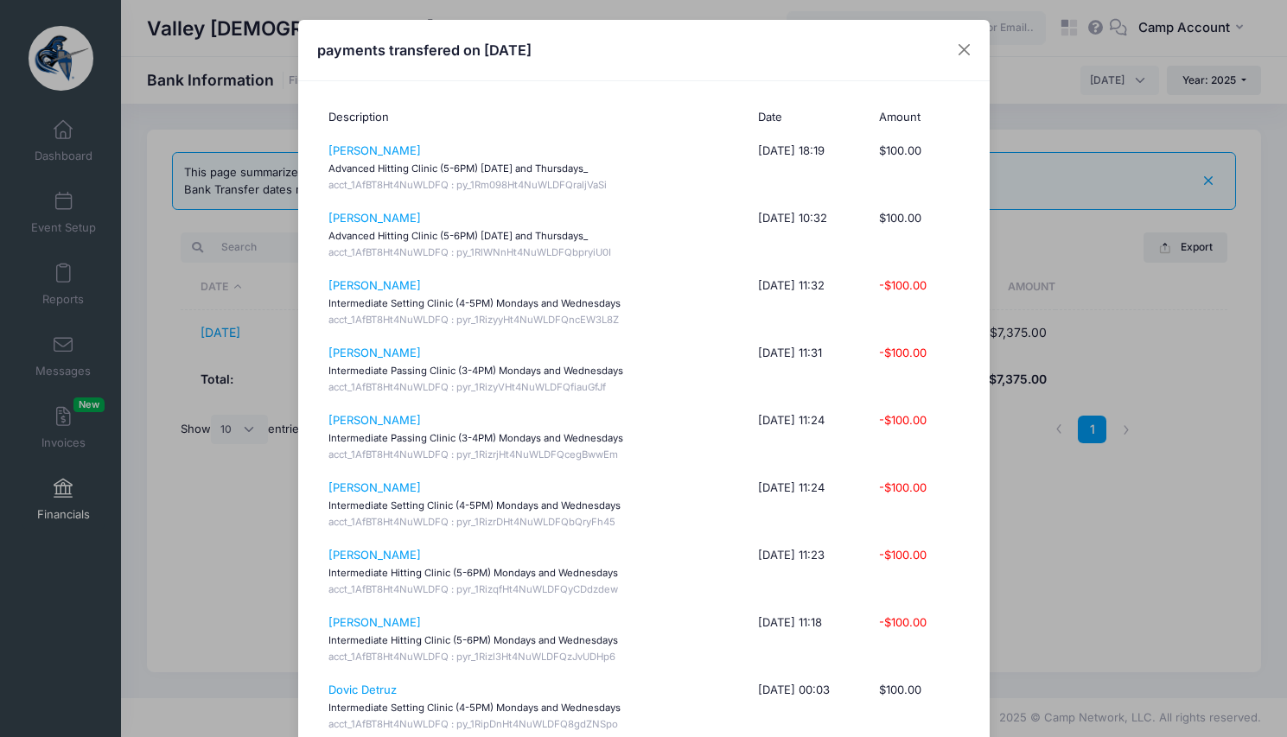
click at [214, 327] on div "payments transfered on [DATE] Description Date Amount [PERSON_NAME] Advanced Hi…" at bounding box center [643, 368] width 1287 height 737
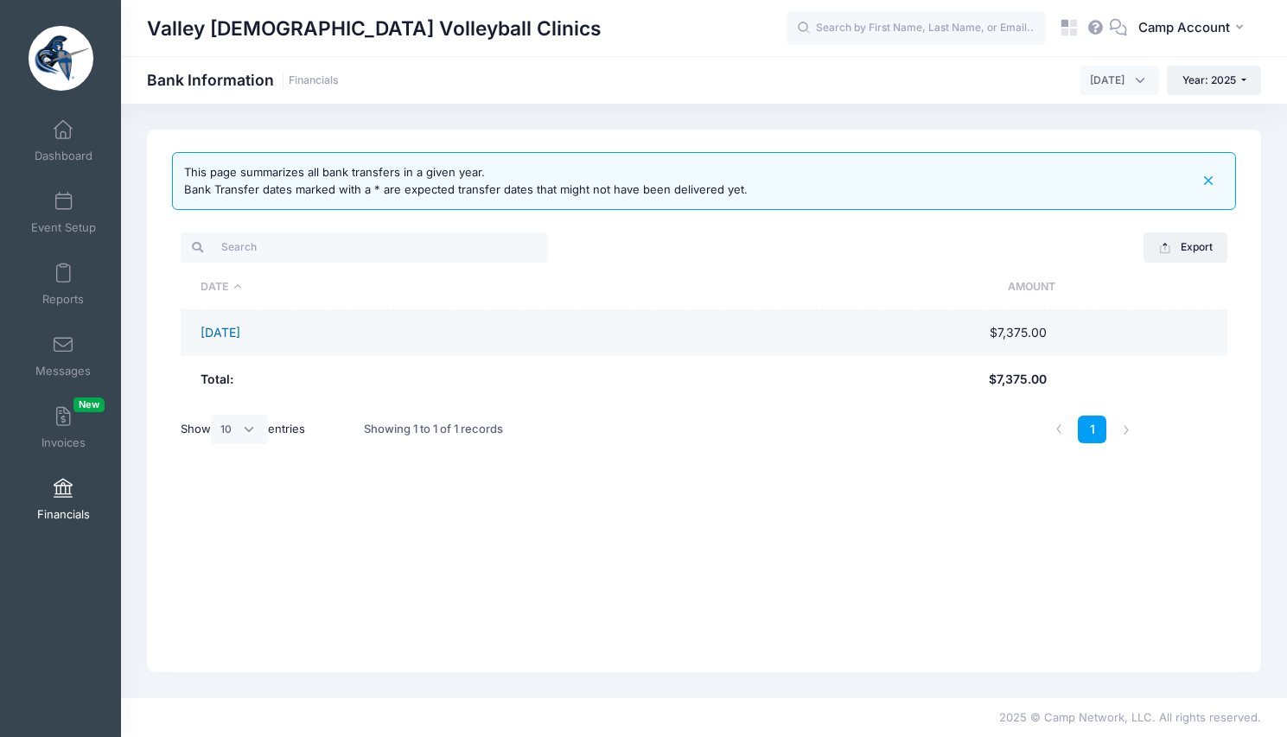
click at [234, 331] on link "[DATE]" at bounding box center [220, 332] width 40 height 15
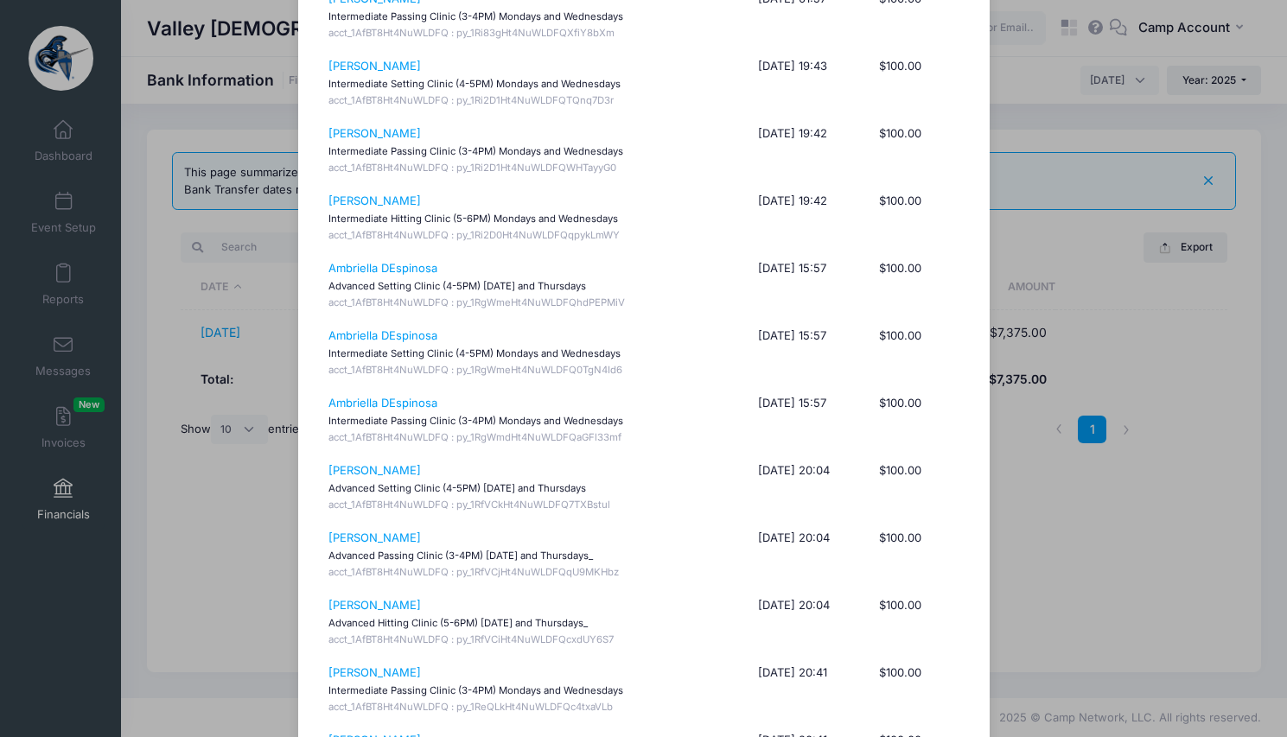
scroll to position [1472, 0]
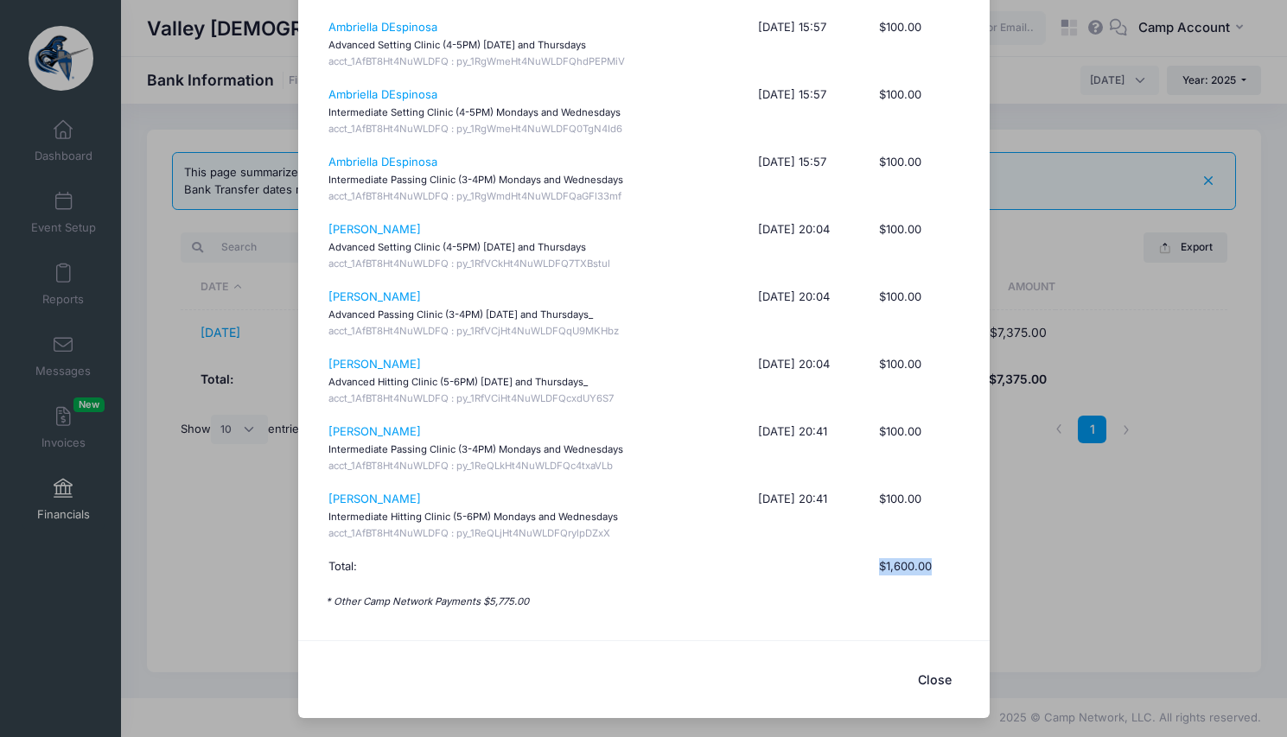
drag, startPoint x: 949, startPoint y: 567, endPoint x: 779, endPoint y: 558, distance: 169.6
click at [779, 558] on tr "Total: $1,600.00" at bounding box center [643, 567] width 652 height 34
click at [177, 18] on div "payments transfered on [DATE] Description Date Amount [PERSON_NAME] Advanced Hi…" at bounding box center [643, 368] width 1287 height 737
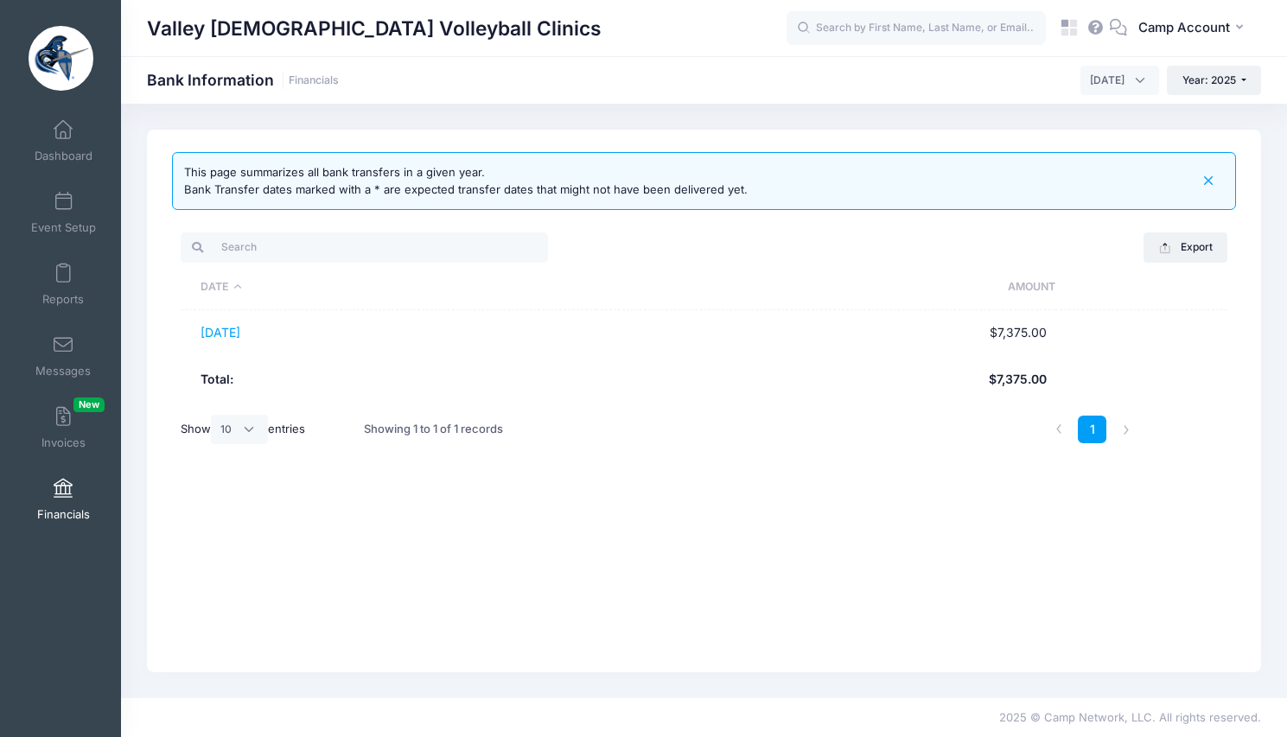
drag, startPoint x: 467, startPoint y: 23, endPoint x: 137, endPoint y: 31, distance: 331.0
click at [137, 31] on div "Valley [DEMOGRAPHIC_DATA] Volleyball Clinics CA" at bounding box center [704, 29] width 1166 height 40
copy h1 "Valley [DEMOGRAPHIC_DATA] Volleyball Clinics"
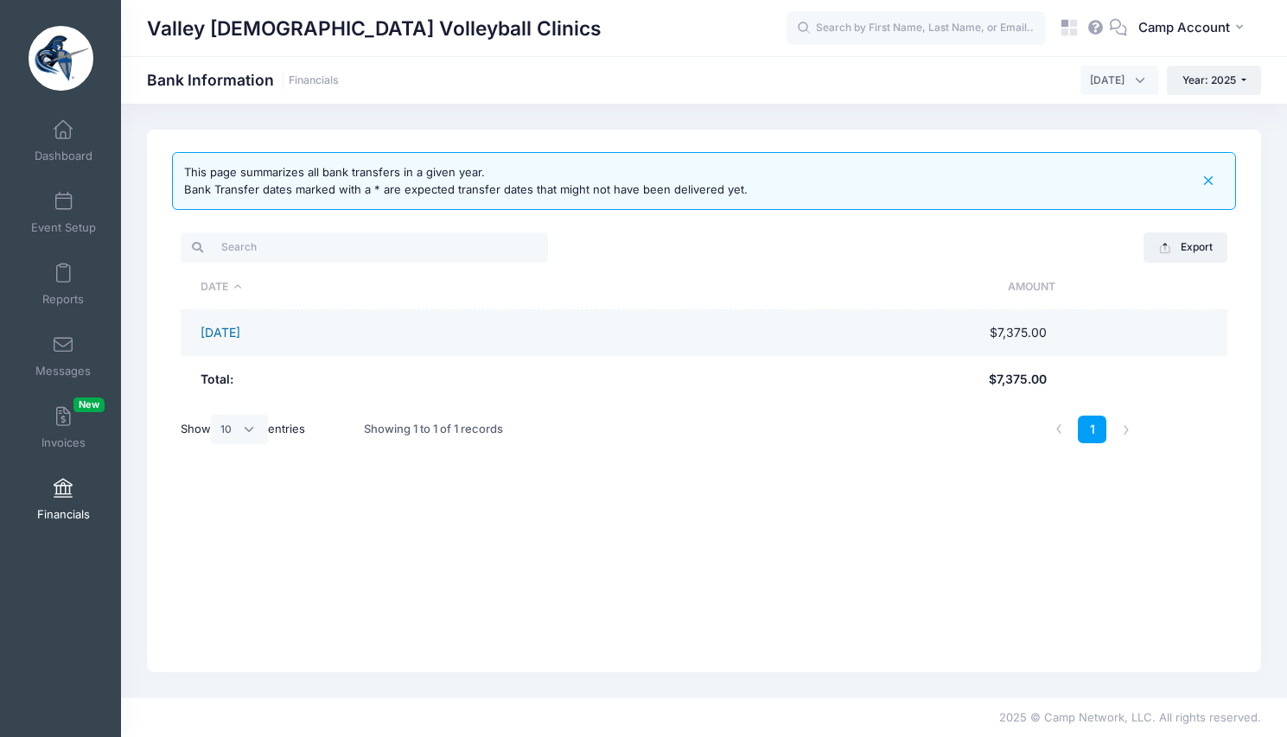
click at [240, 331] on link "[DATE]" at bounding box center [220, 332] width 40 height 15
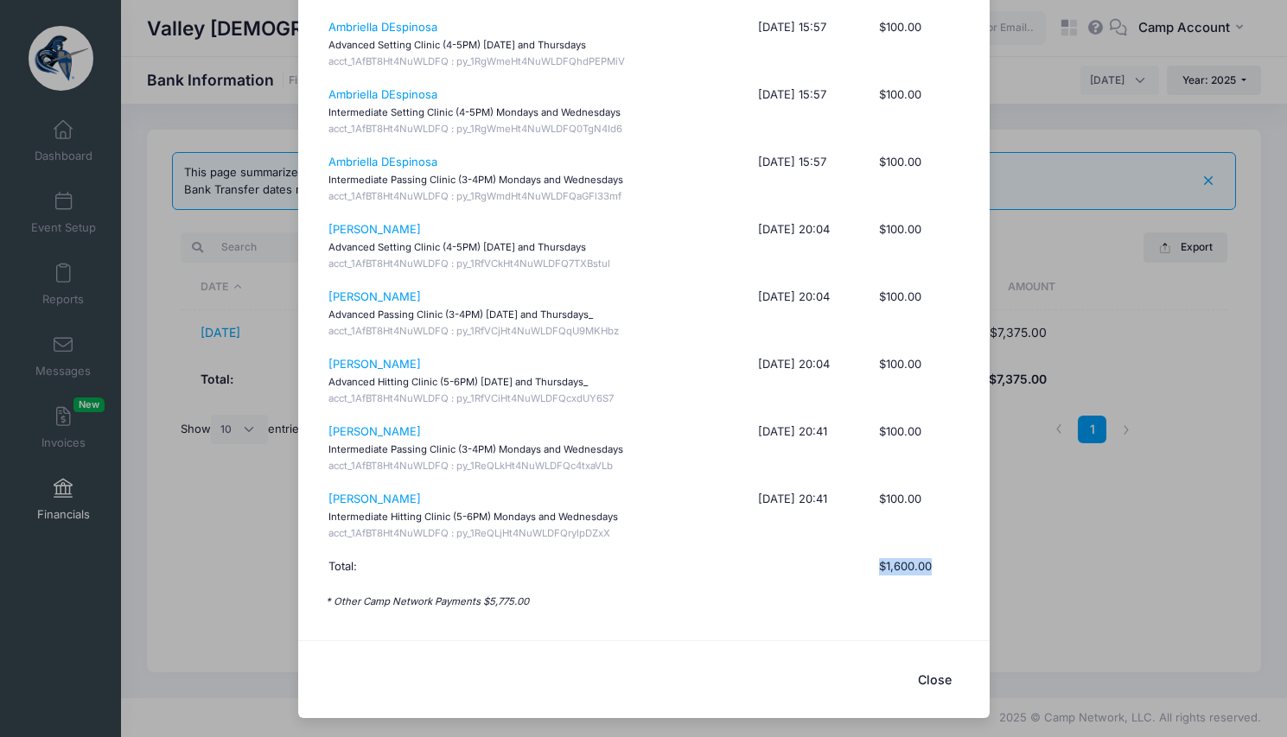
drag, startPoint x: 944, startPoint y: 566, endPoint x: 877, endPoint y: 567, distance: 67.4
click at [877, 566] on th "$1,600.00" at bounding box center [919, 567] width 99 height 34
copy th "$1,600.00"
click at [76, 353] on div "payments transfered on [DATE] Description Date Amount [PERSON_NAME] Advanced Hi…" at bounding box center [643, 368] width 1287 height 737
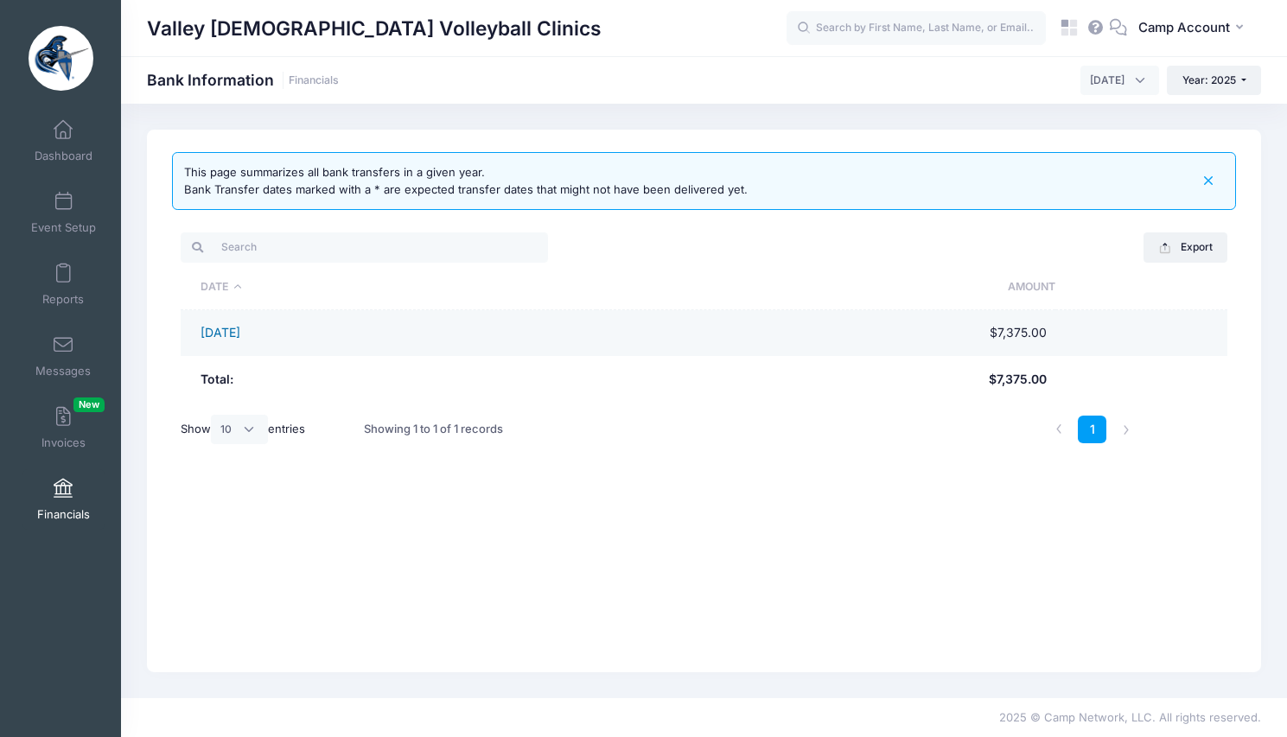
click at [226, 331] on link "[DATE]" at bounding box center [220, 332] width 40 height 15
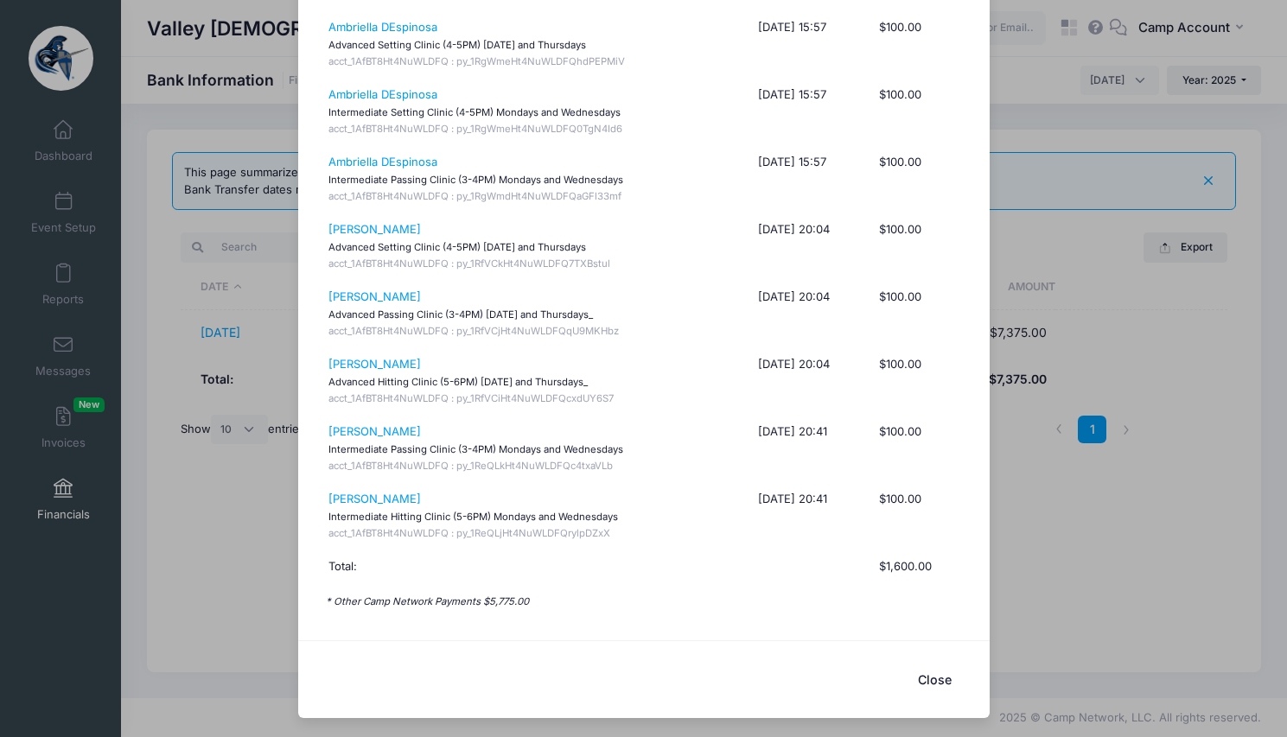
click at [934, 677] on button "Close" at bounding box center [934, 679] width 69 height 37
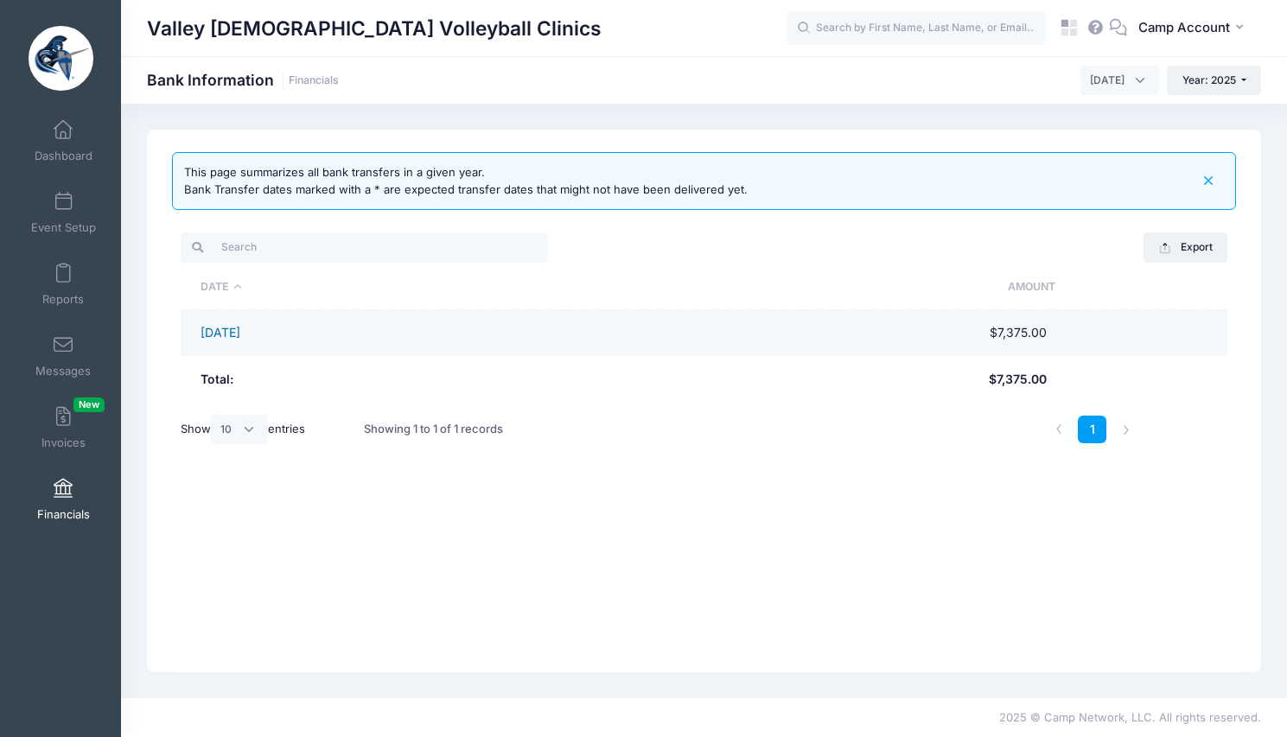
click at [240, 334] on link "[DATE]" at bounding box center [220, 332] width 40 height 15
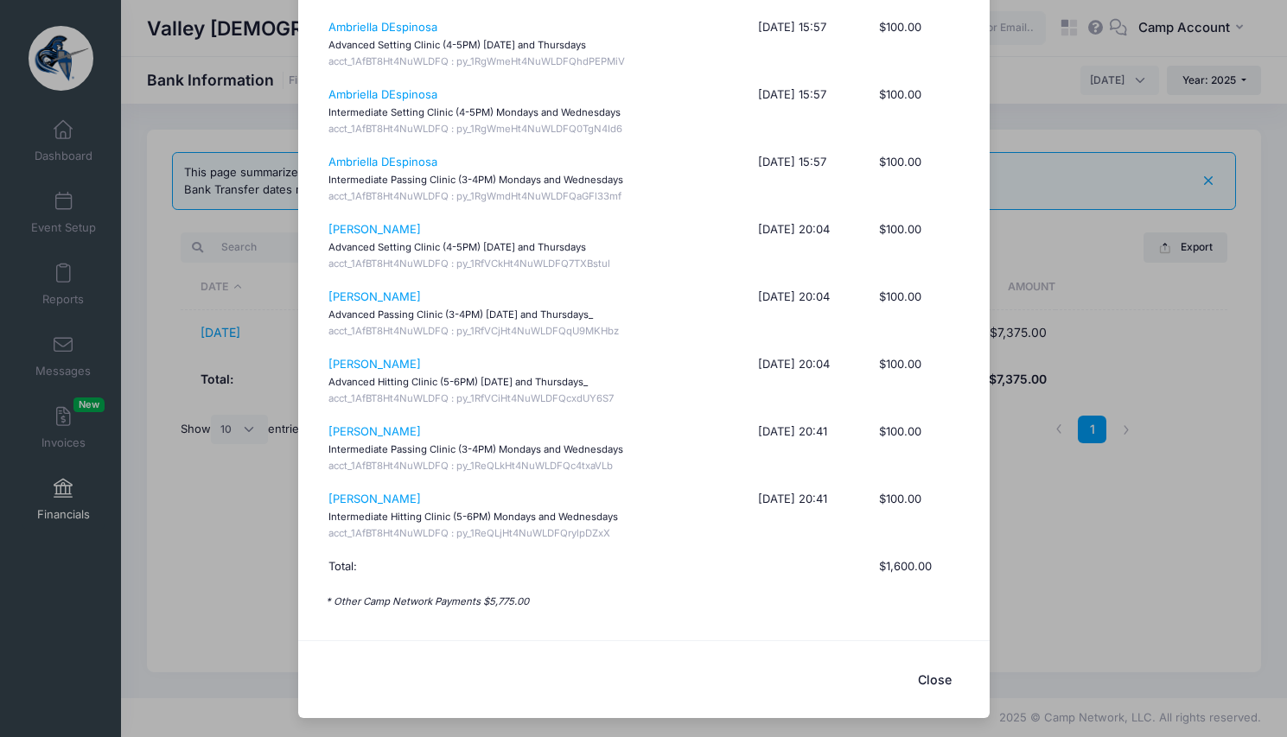
click at [1164, 328] on div "payments transfered on [DATE] Description Date Amount [PERSON_NAME] Advanced Hi…" at bounding box center [643, 368] width 1287 height 737
